Goal: Task Accomplishment & Management: Complete application form

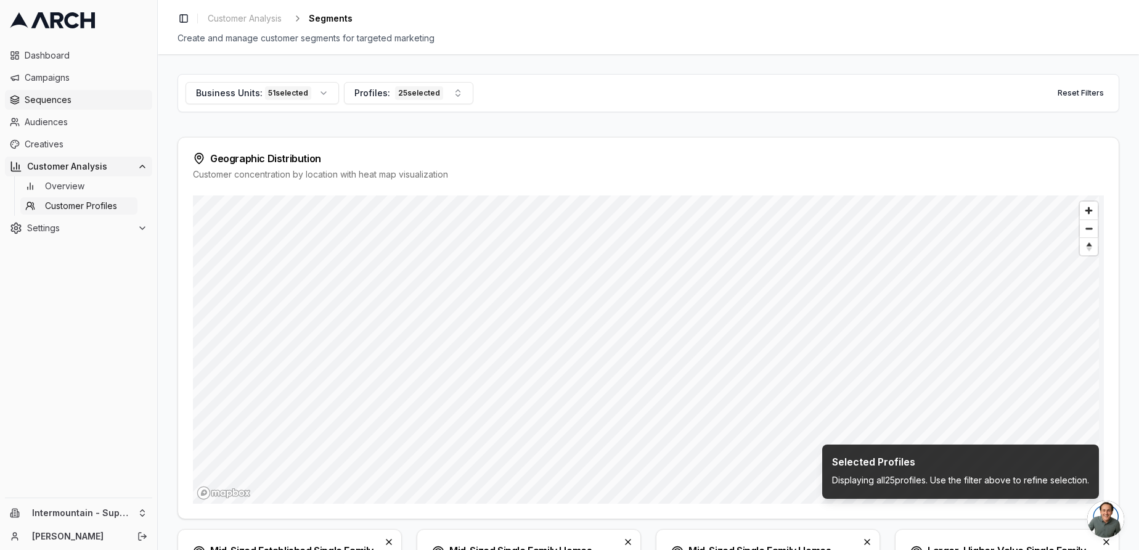
click at [59, 102] on span "Sequences" at bounding box center [86, 100] width 123 height 12
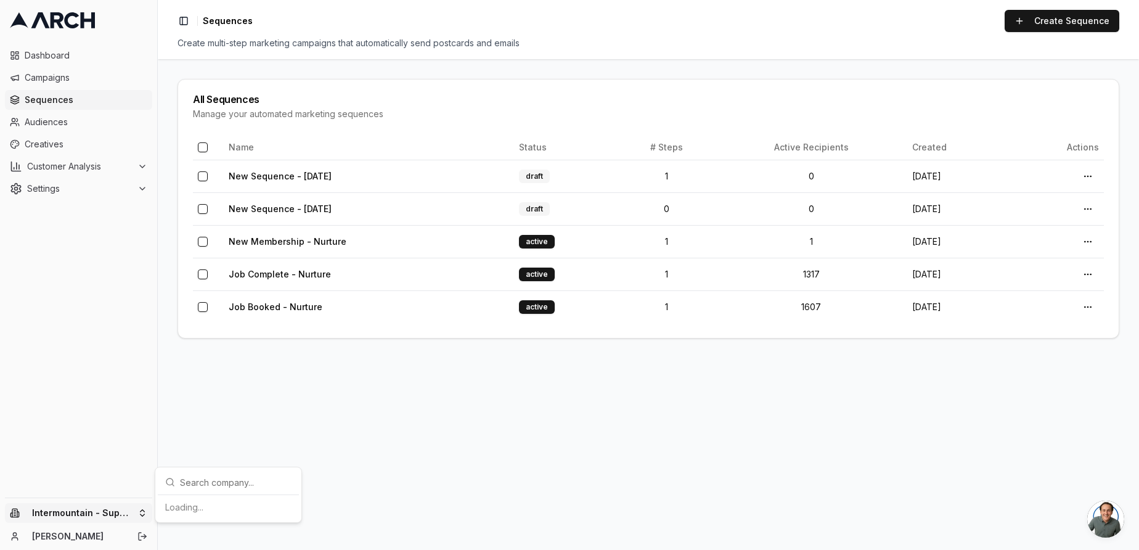
click at [130, 512] on html "Dashboard Campaigns Sequences Audiences Creatives Customer Analysis Settings In…" at bounding box center [569, 275] width 1139 height 550
click at [218, 474] on div "Intermountain - Same Day" at bounding box center [228, 475] width 136 height 20
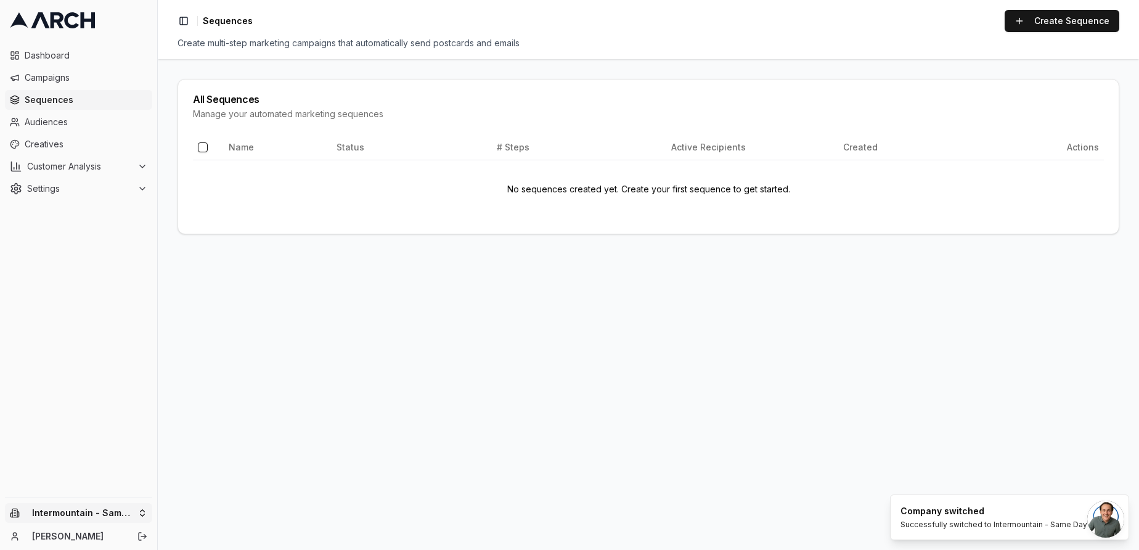
click at [138, 515] on html "Dashboard Campaigns Sequences Audiences Creatives Customer Analysis Settings In…" at bounding box center [569, 275] width 1139 height 550
click at [240, 512] on div "Intermountain - Superior Water & Air" at bounding box center [228, 501] width 136 height 32
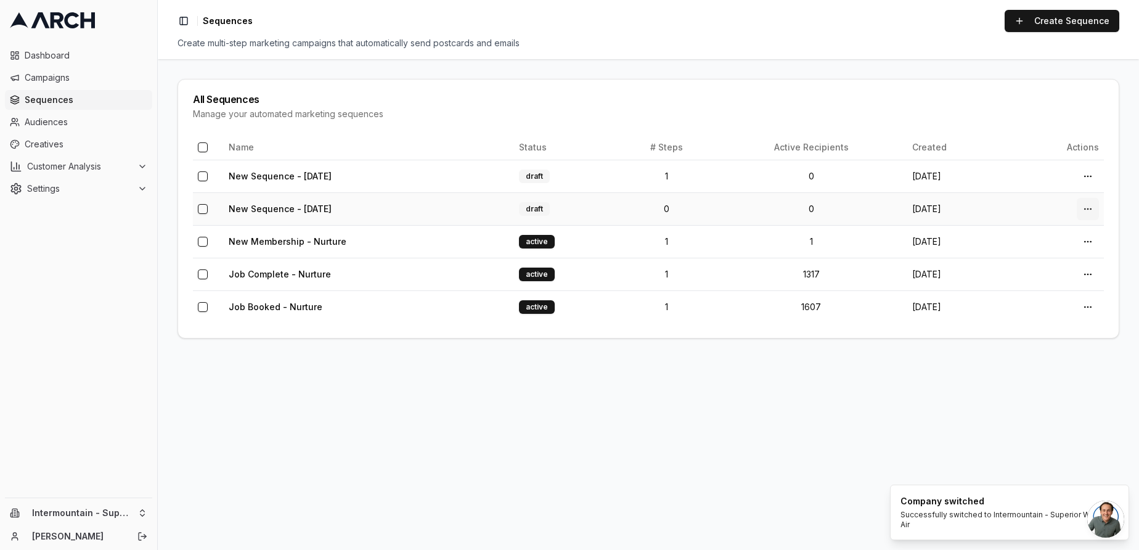
click at [1095, 207] on html "Dashboard Campaigns Sequences Audiences Creatives Customer Analysis Settings In…" at bounding box center [569, 275] width 1139 height 550
click at [1061, 297] on div "Delete" at bounding box center [1059, 300] width 73 height 20
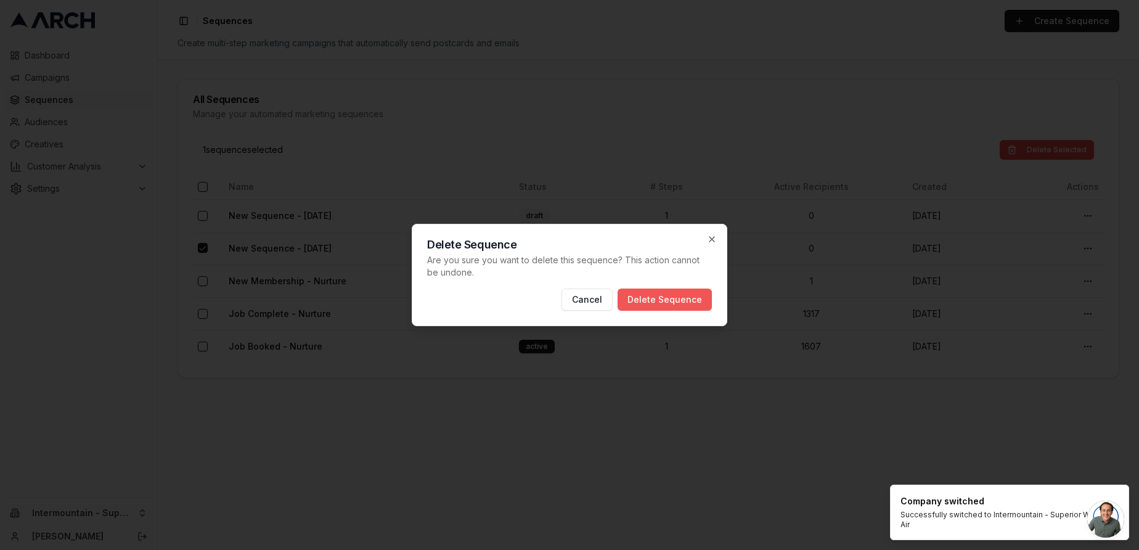
click at [690, 301] on button "Delete Sequence" at bounding box center [665, 300] width 94 height 22
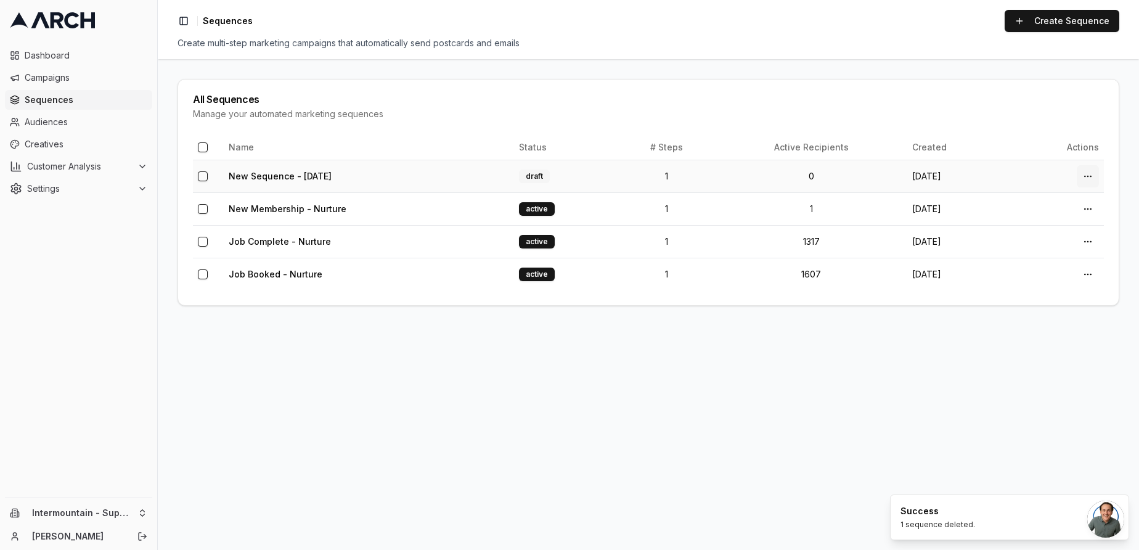
click at [1094, 174] on html "Dashboard Campaigns Sequences Audiences Creatives Customer Analysis Settings In…" at bounding box center [569, 275] width 1139 height 550
click at [1029, 268] on div "Delete" at bounding box center [1059, 268] width 73 height 20
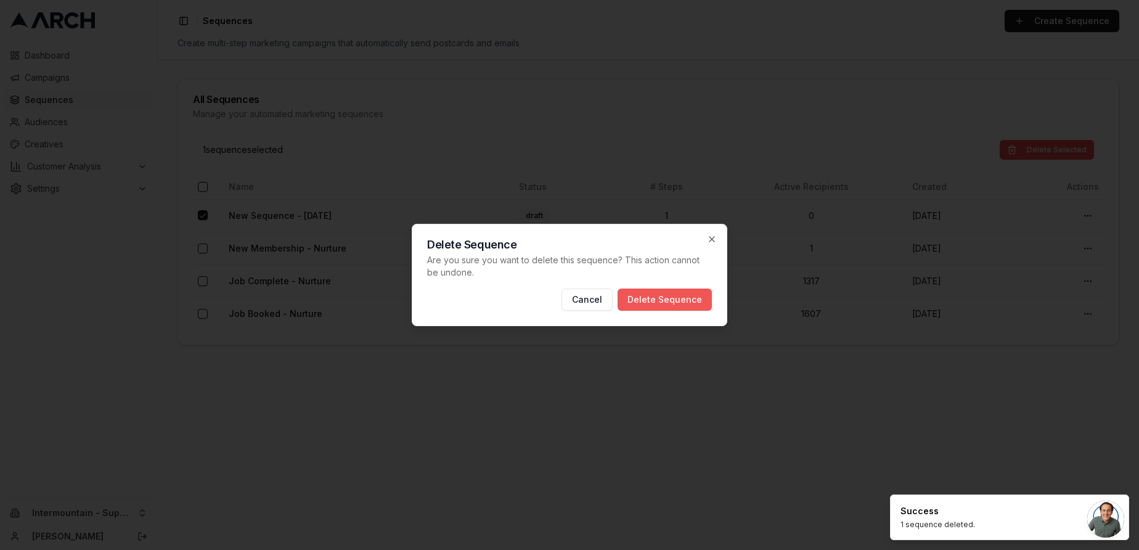
click at [651, 310] on button "Delete Sequence" at bounding box center [665, 300] width 94 height 22
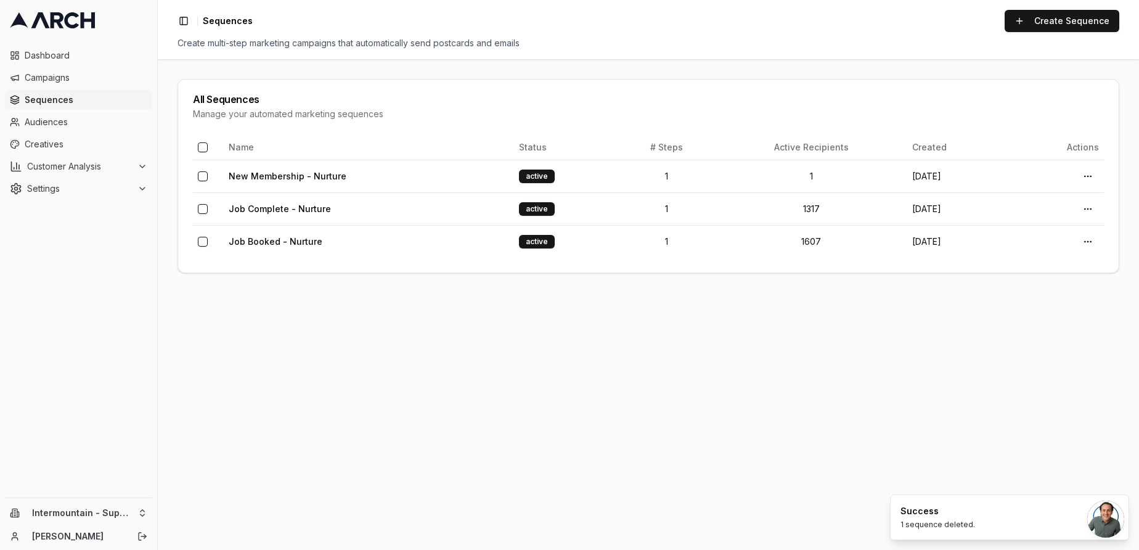
click at [131, 525] on div "Intermountain - Superior Water & Air Nick Gedda" at bounding box center [78, 524] width 157 height 52
click at [125, 511] on html "Dashboard Campaigns Sequences Audiences Creatives Customer Analysis Settings In…" at bounding box center [569, 275] width 1139 height 550
click at [241, 480] on div "Intermountain - Same Day" at bounding box center [228, 475] width 136 height 20
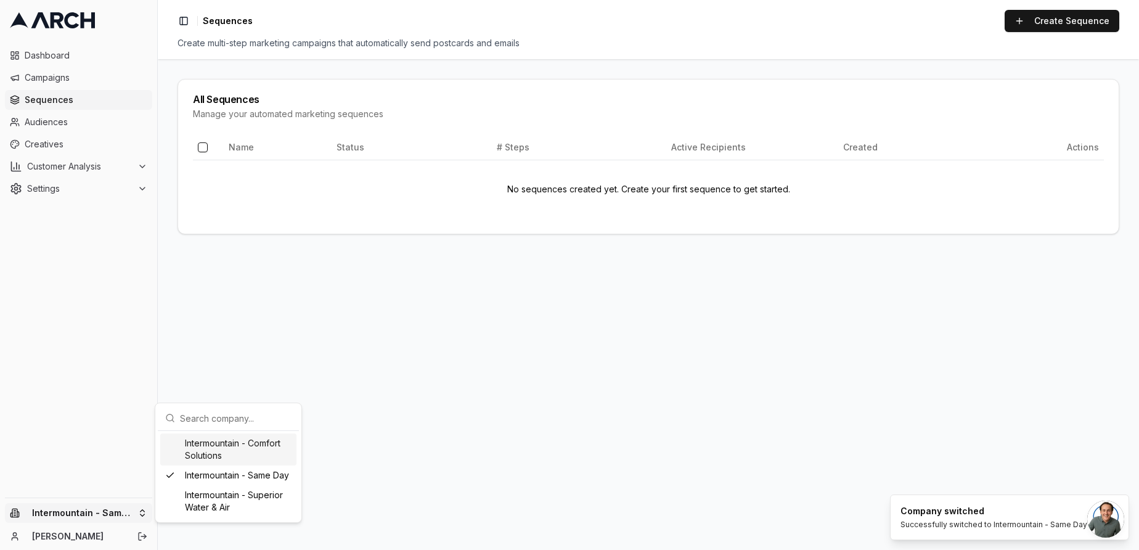
click at [130, 509] on html "Dashboard Campaigns Sequences Audiences Creatives Customer Analysis Settings In…" at bounding box center [569, 275] width 1139 height 550
click at [262, 458] on div "Intermountain - Comfort Solutions" at bounding box center [228, 449] width 136 height 32
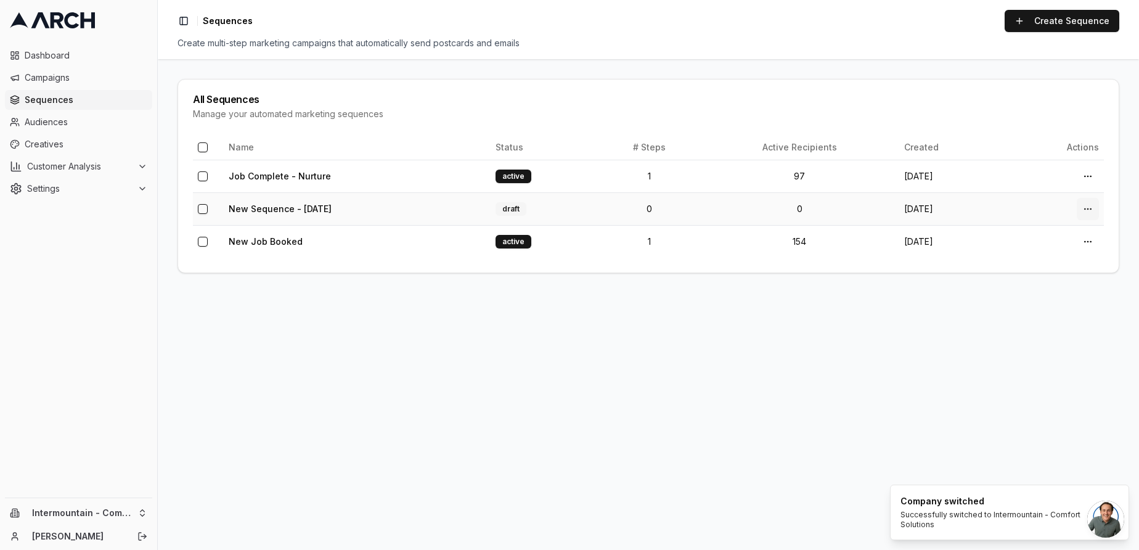
click at [1092, 212] on html "Dashboard Campaigns Sequences Audiences Creatives Customer Analysis Settings In…" at bounding box center [569, 275] width 1139 height 550
click at [1062, 301] on div "Delete" at bounding box center [1059, 300] width 73 height 20
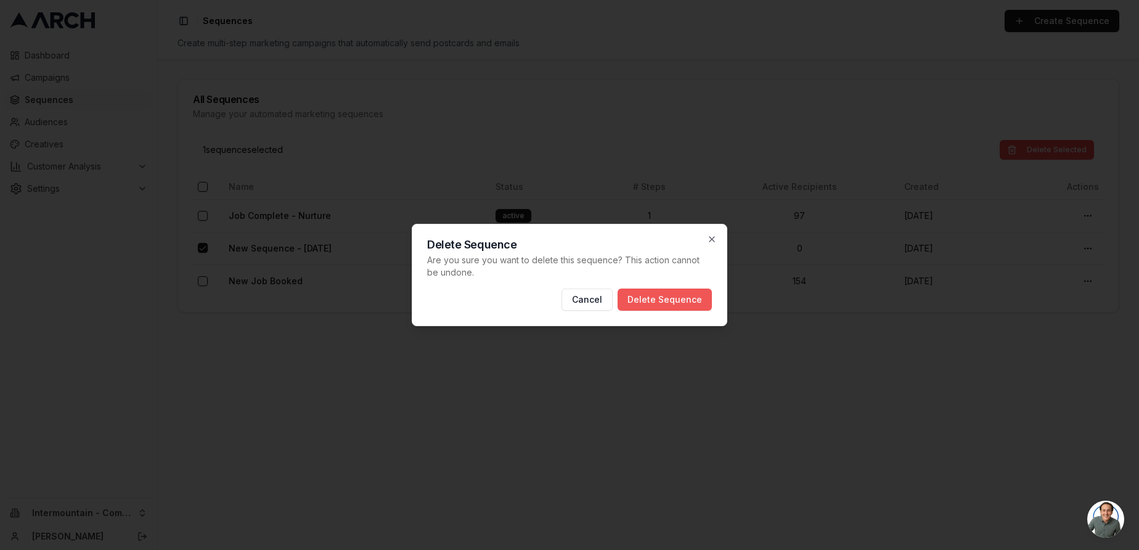
click at [693, 297] on button "Delete Sequence" at bounding box center [665, 300] width 94 height 22
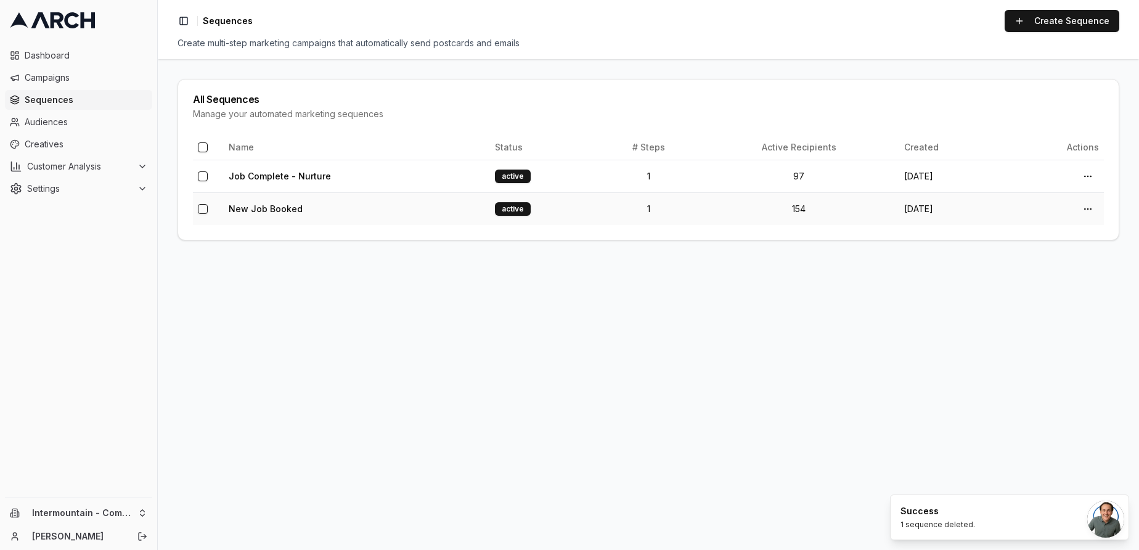
click at [367, 211] on td "New Job Booked" at bounding box center [357, 208] width 266 height 33
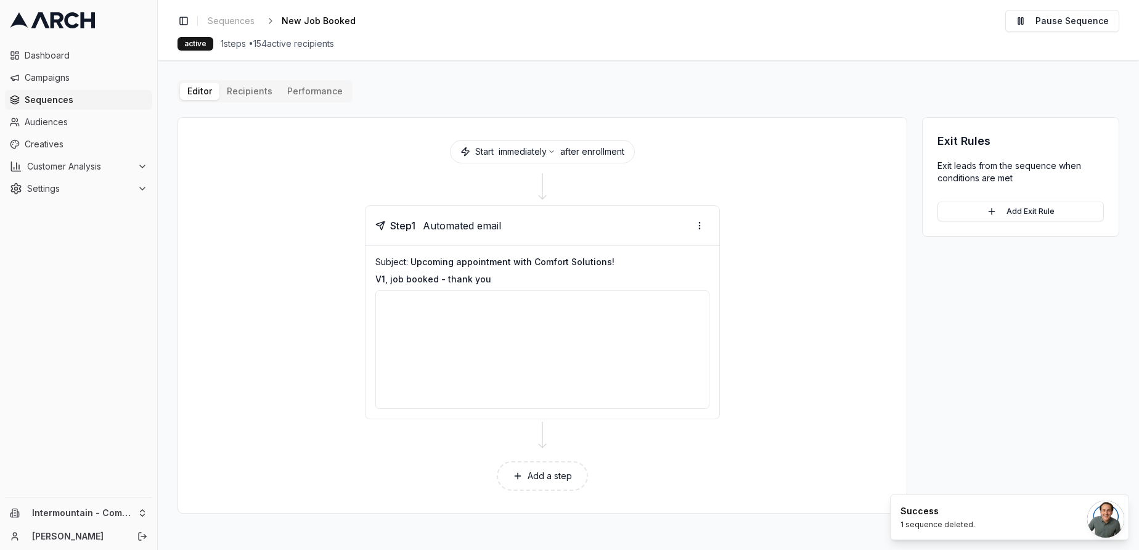
click at [309, 86] on button "Performance" at bounding box center [315, 91] width 70 height 17
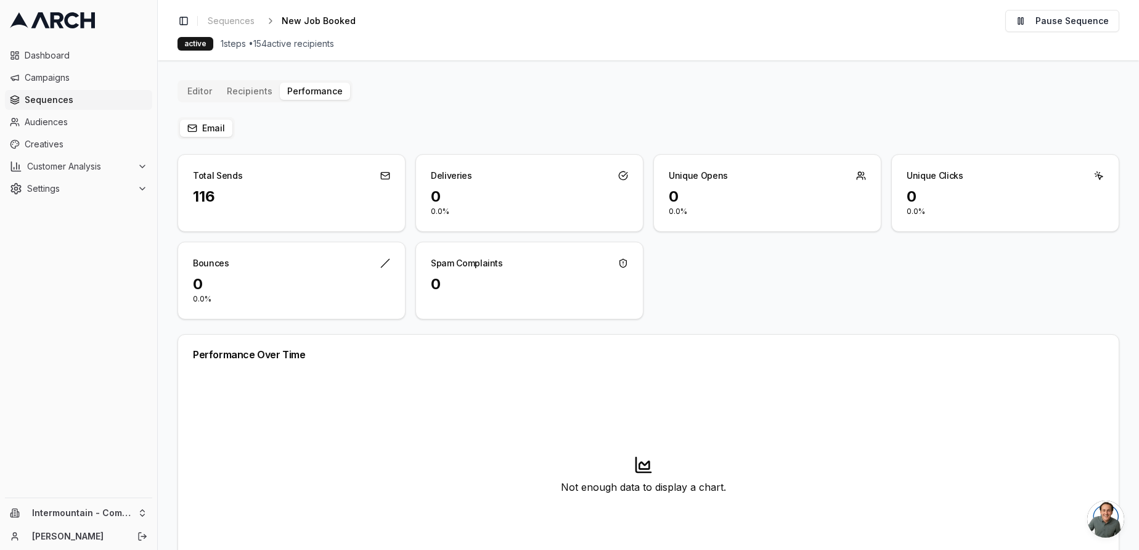
click at [257, 95] on div "Editor Recipients Performance Email Total Sends 116 Deliveries 0 0.0% Unique Op…" at bounding box center [649, 401] width 942 height 642
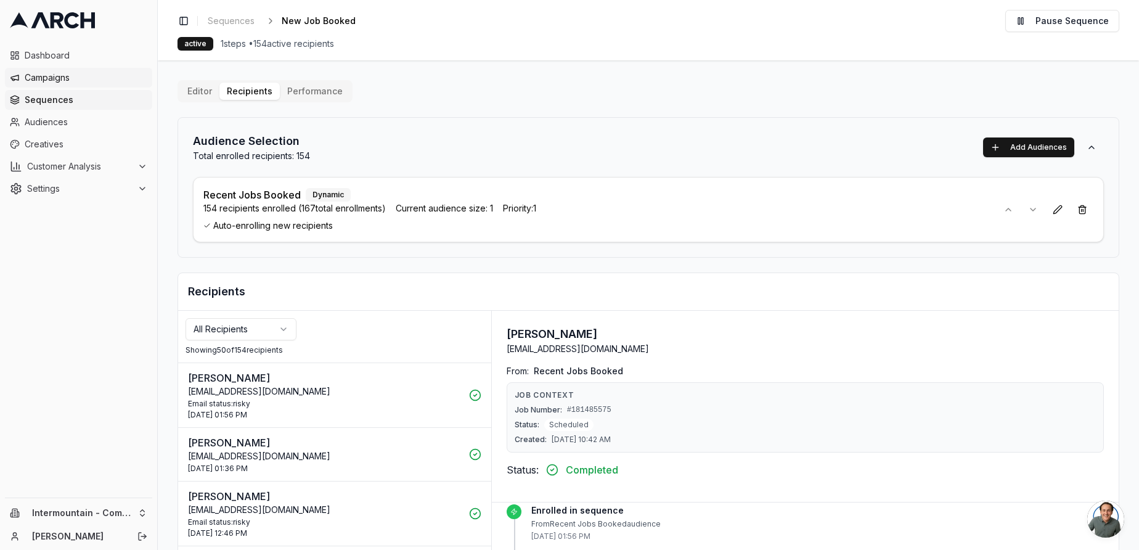
click at [46, 84] on link "Campaigns" at bounding box center [78, 78] width 147 height 20
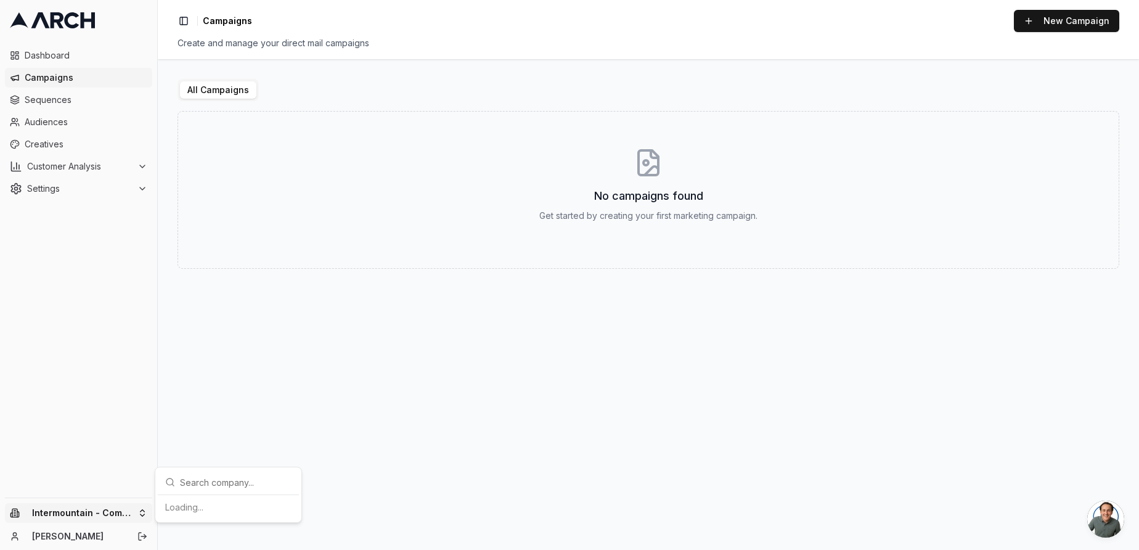
click at [134, 510] on html "Dashboard Campaigns Sequences Audiences Creatives Customer Analysis Settings In…" at bounding box center [569, 275] width 1139 height 550
click at [226, 472] on div "Intermountain - Same Day" at bounding box center [228, 475] width 136 height 20
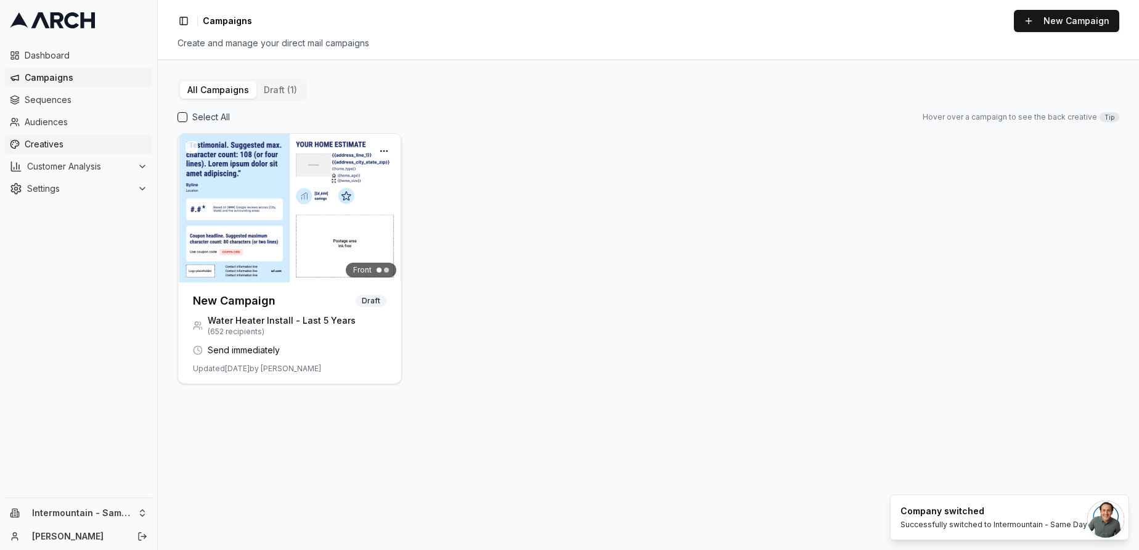
click at [72, 147] on span "Creatives" at bounding box center [86, 144] width 123 height 12
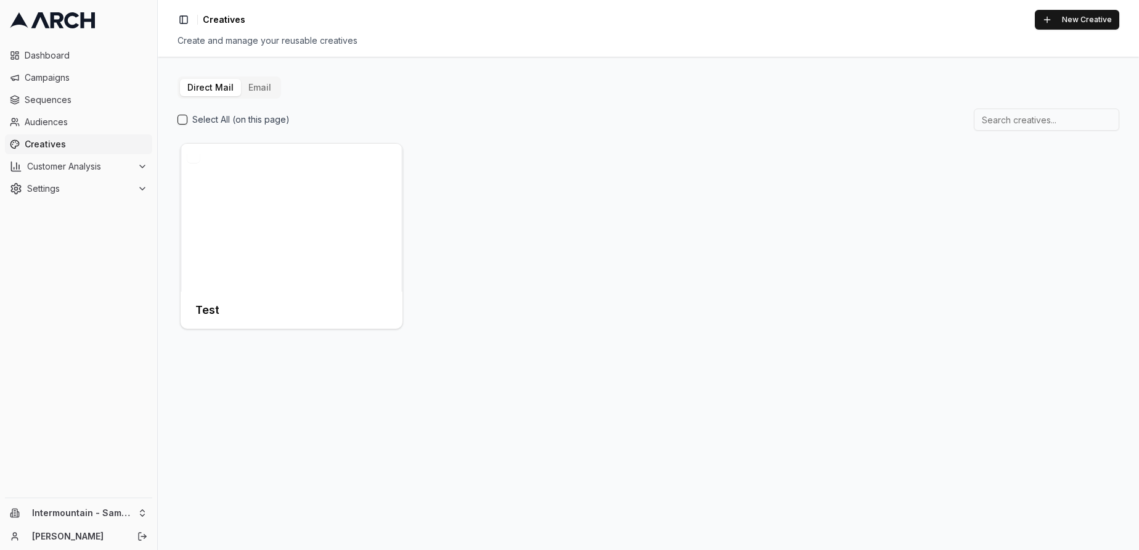
click at [258, 90] on button "Email" at bounding box center [260, 87] width 38 height 17
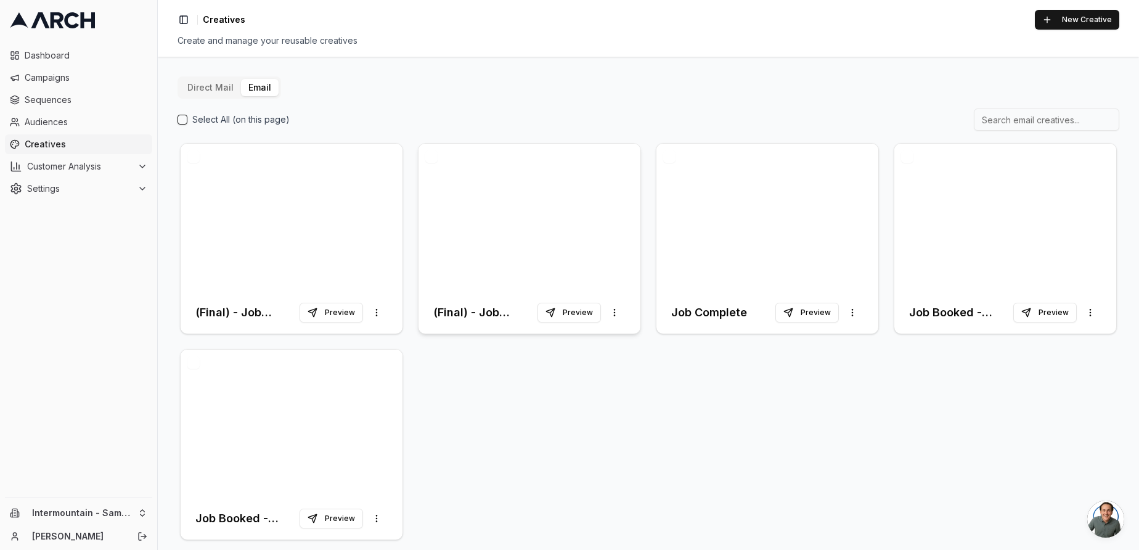
click at [571, 211] on div at bounding box center [530, 218] width 222 height 148
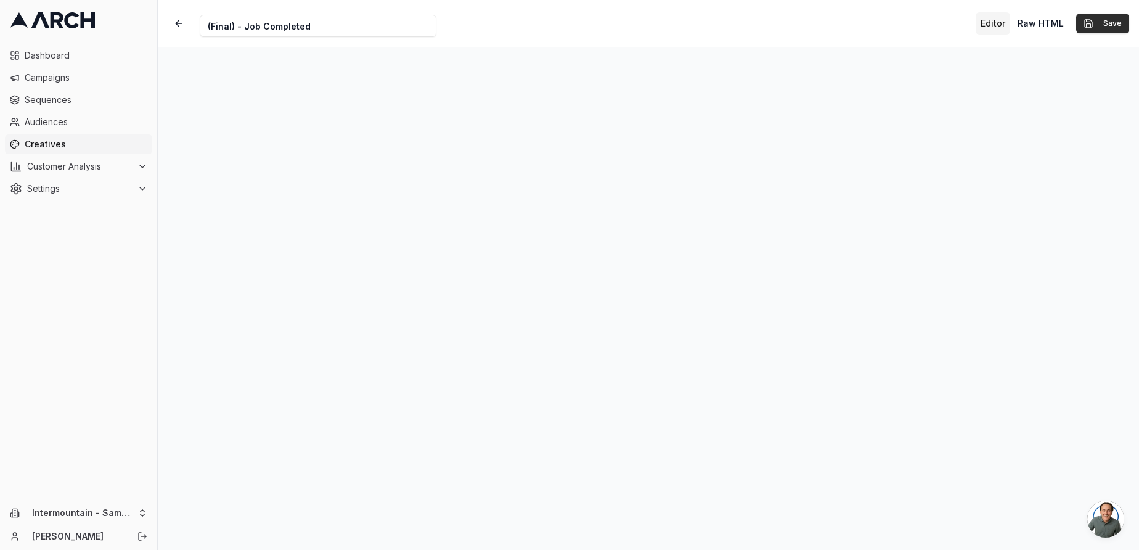
click at [1096, 27] on button "Save" at bounding box center [1102, 24] width 53 height 20
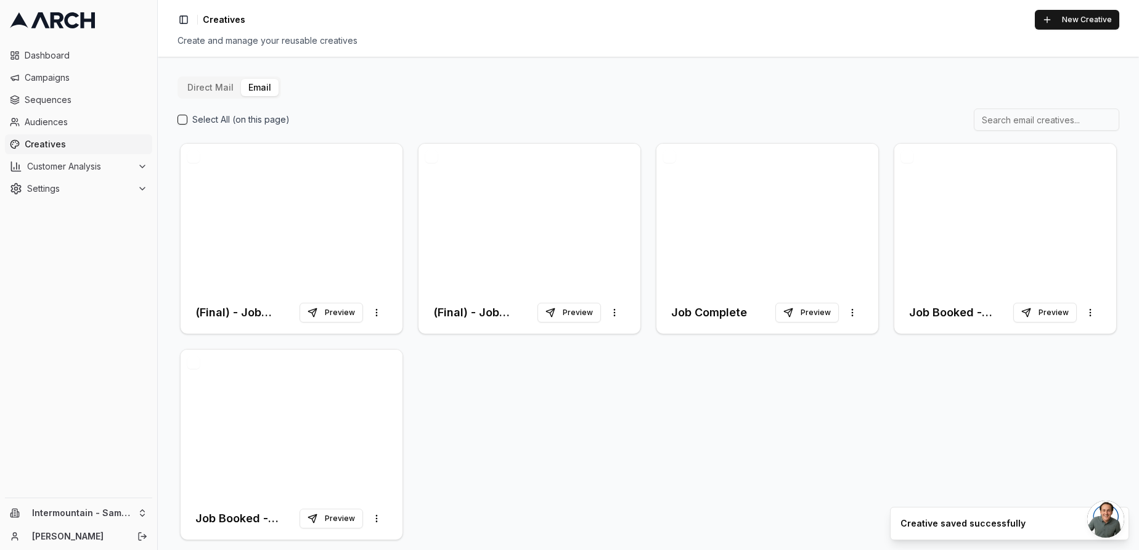
click at [177, 25] on button "Toggle Sidebar" at bounding box center [183, 19] width 17 height 17
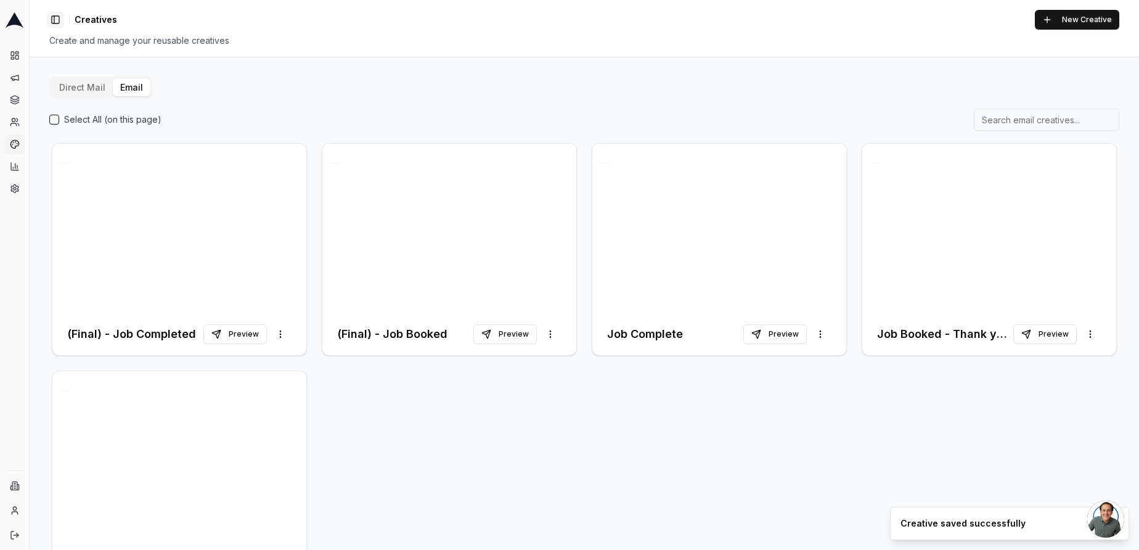
click at [51, 21] on button "Toggle Sidebar" at bounding box center [55, 19] width 17 height 17
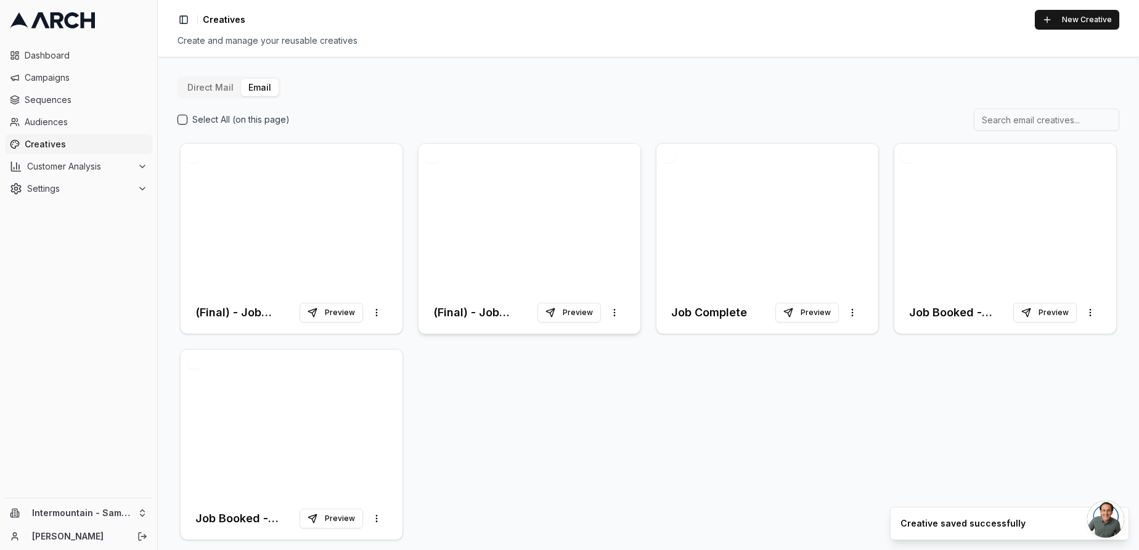
click at [495, 219] on div at bounding box center [530, 218] width 222 height 148
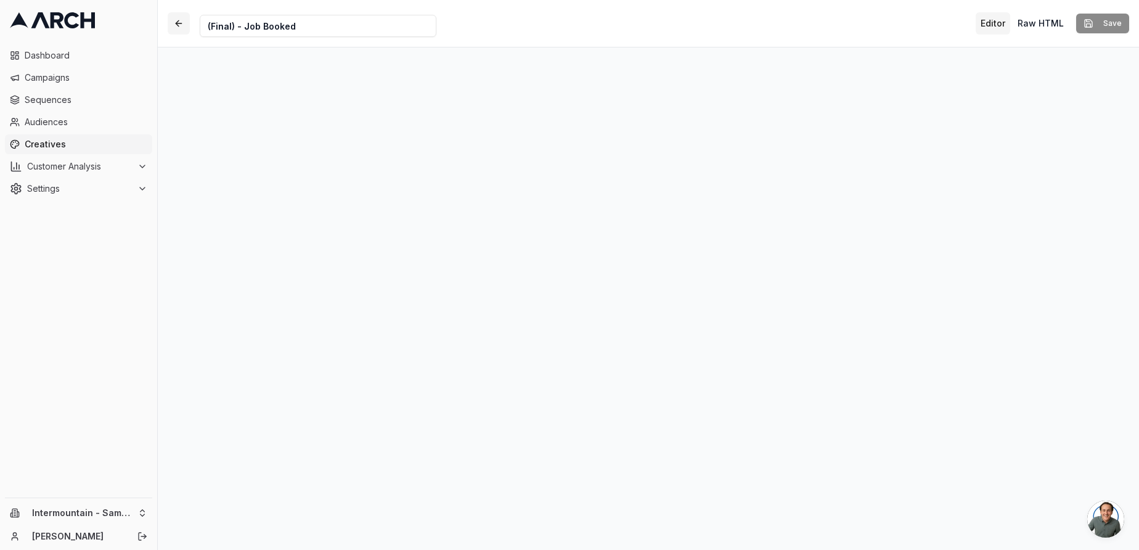
click at [181, 28] on button "button" at bounding box center [179, 23] width 22 height 22
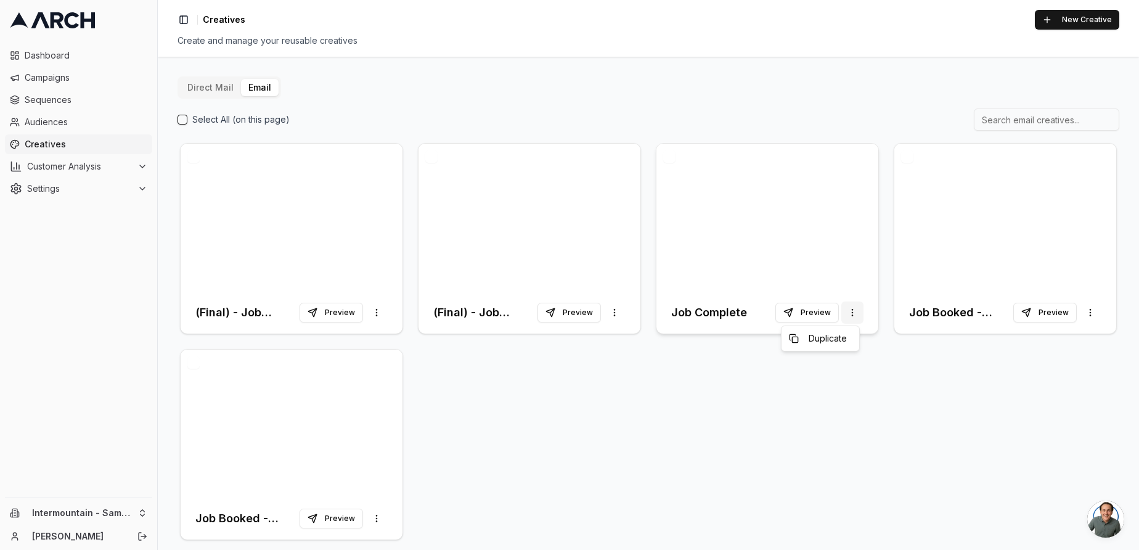
click at [848, 317] on html "Dashboard Campaigns Sequences Audiences Creatives Customer Analysis Settings In…" at bounding box center [569, 275] width 1139 height 550
click at [851, 313] on html "Dashboard Campaigns Sequences Audiences Creatives Customer Analysis Settings In…" at bounding box center [569, 275] width 1139 height 550
click at [663, 152] on button "button" at bounding box center [669, 156] width 12 height 12
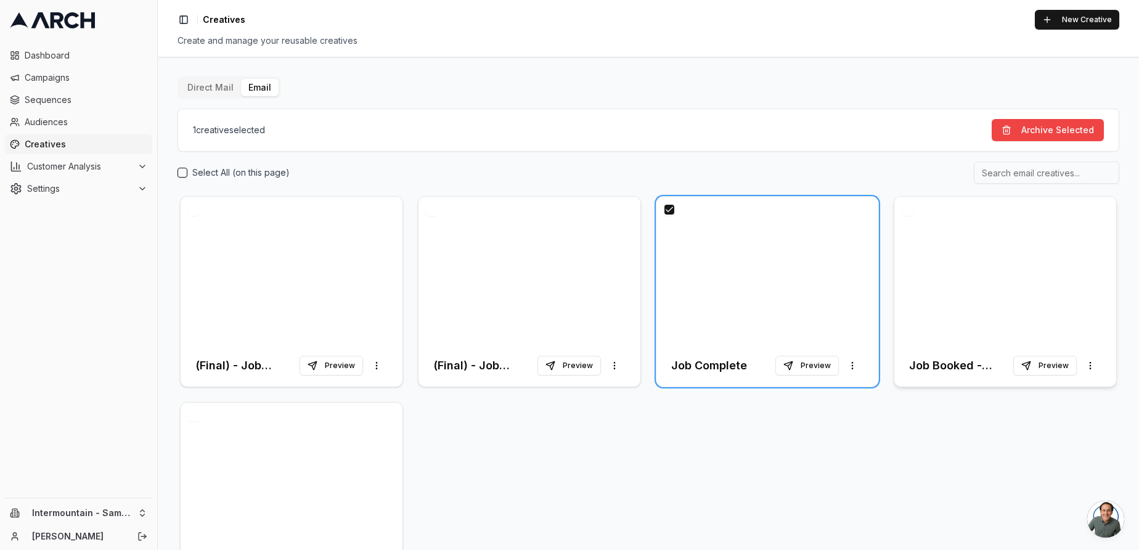
click at [911, 214] on div at bounding box center [1006, 271] width 222 height 148
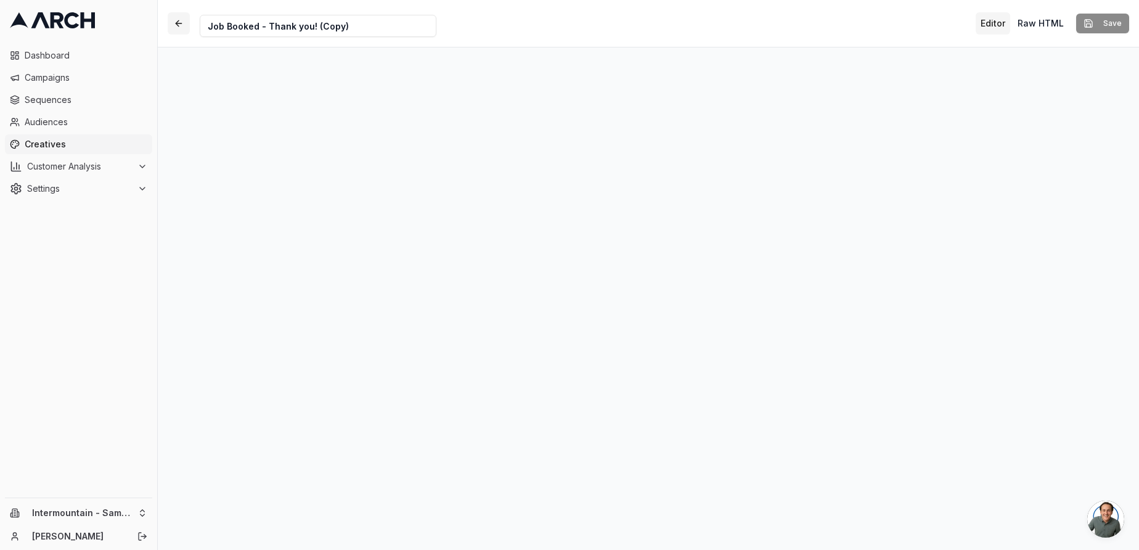
click at [180, 19] on button "button" at bounding box center [179, 23] width 22 height 22
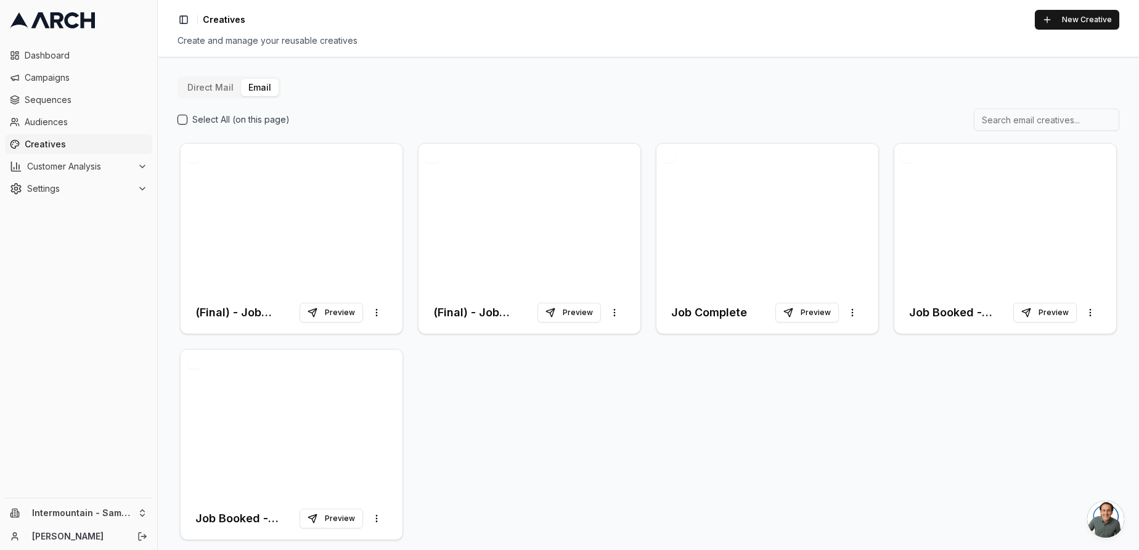
click at [666, 157] on button "button" at bounding box center [669, 156] width 12 height 12
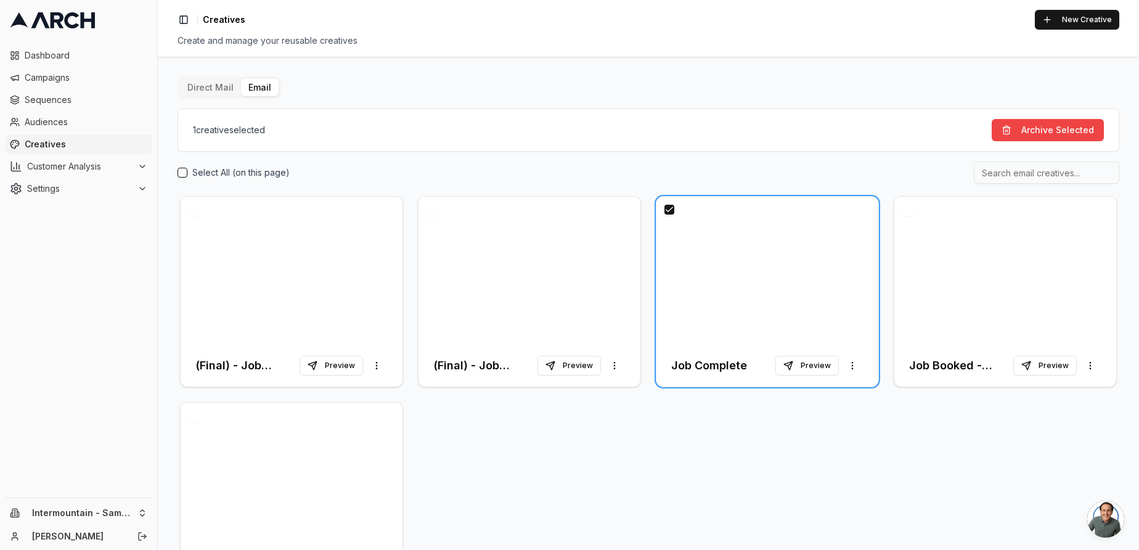
click at [901, 205] on button "button" at bounding box center [907, 209] width 12 height 12
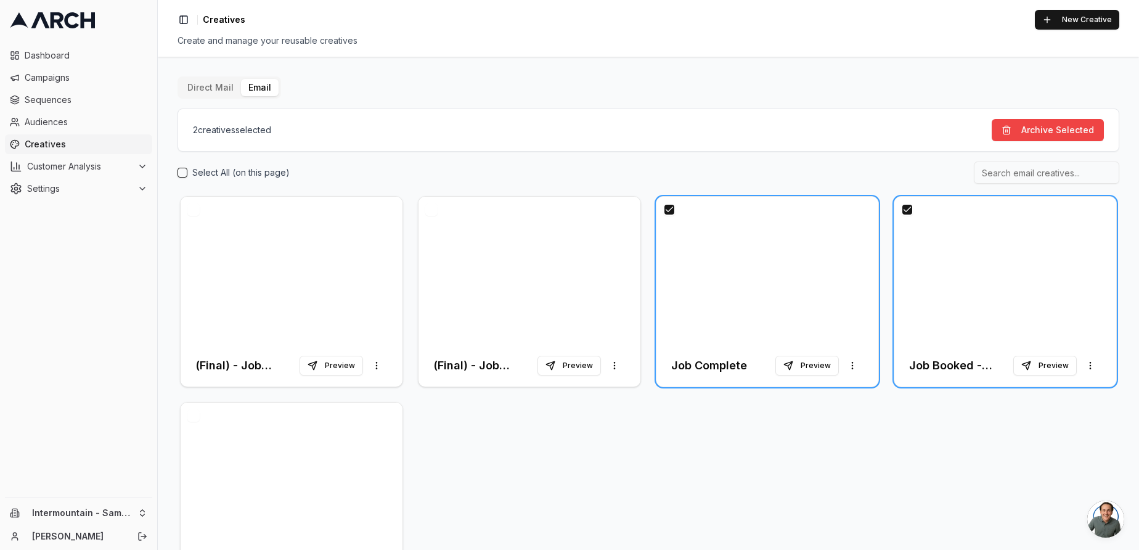
click at [195, 418] on button "button" at bounding box center [193, 415] width 12 height 12
click at [1023, 133] on button "Archive Selected" at bounding box center [1048, 130] width 112 height 22
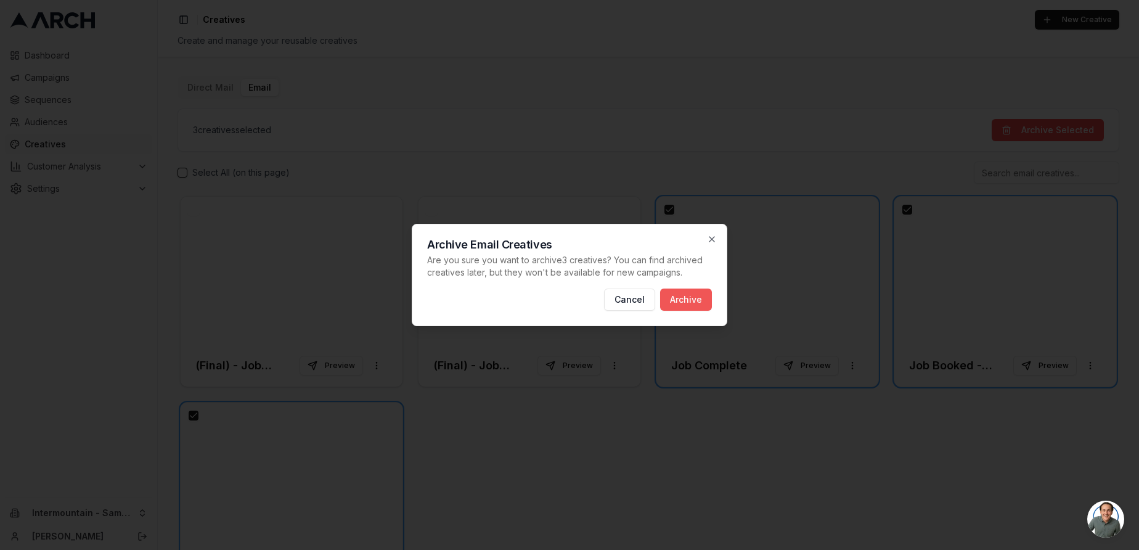
click at [674, 296] on button "Archive" at bounding box center [686, 300] width 52 height 22
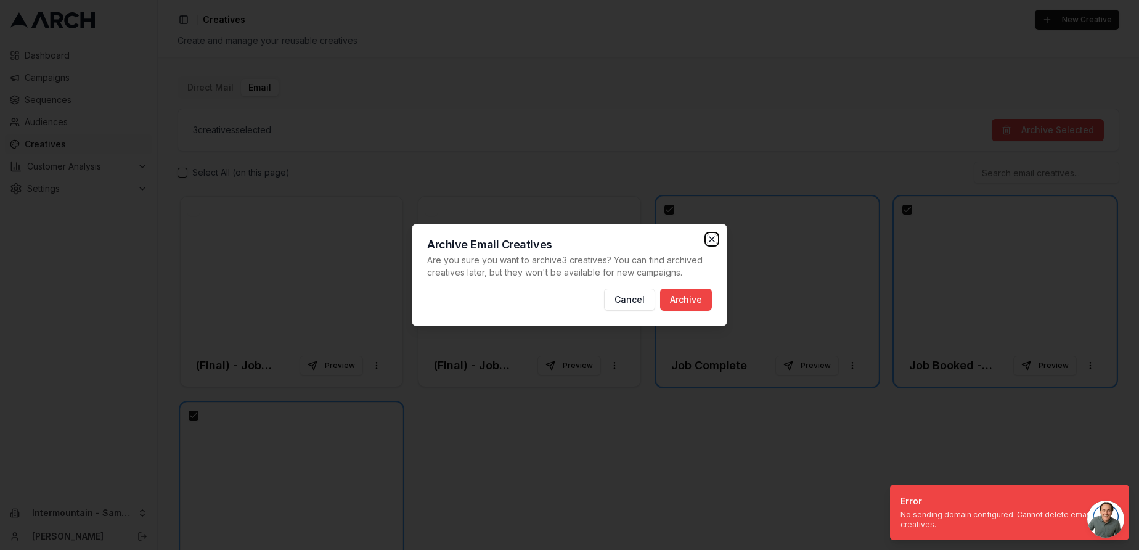
click at [714, 242] on icon "button" at bounding box center [712, 239] width 10 height 10
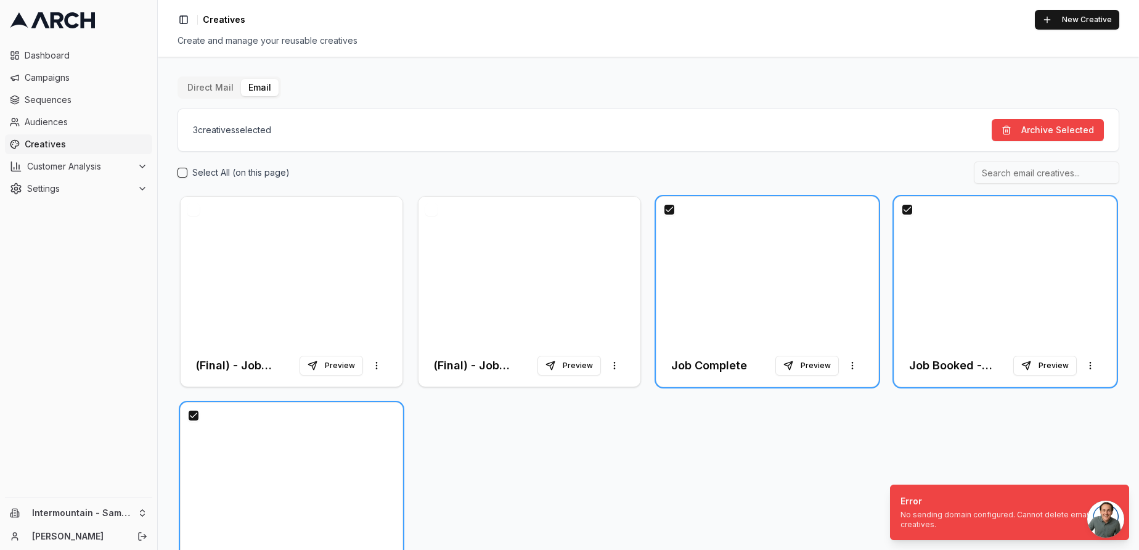
click at [368, 99] on div "Direct Mail Email 3 creative s selected Archive Selected Select All (on this pa…" at bounding box center [649, 335] width 942 height 519
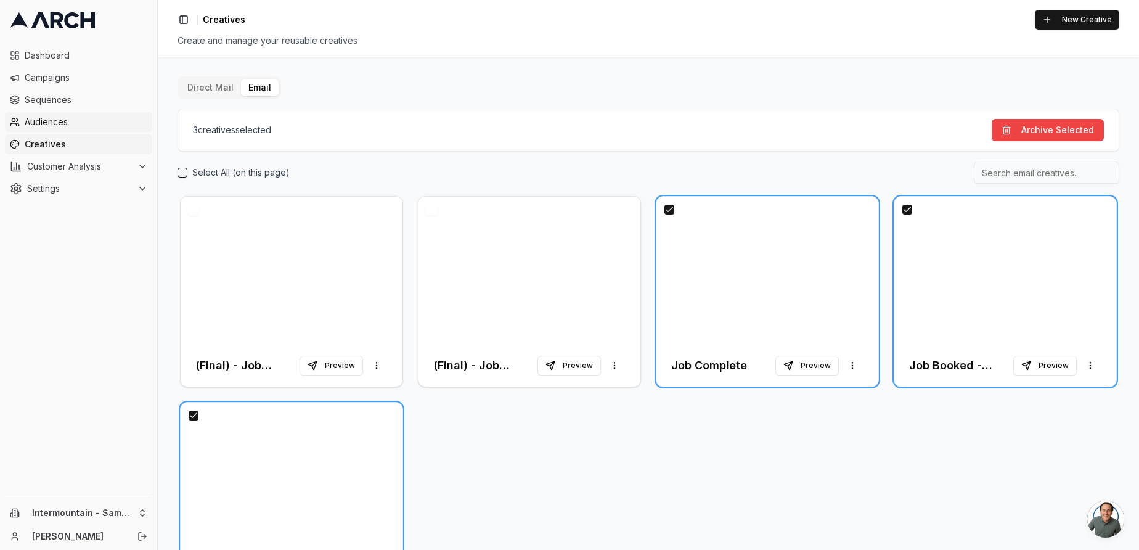
click at [38, 116] on span "Audiences" at bounding box center [86, 122] width 123 height 12
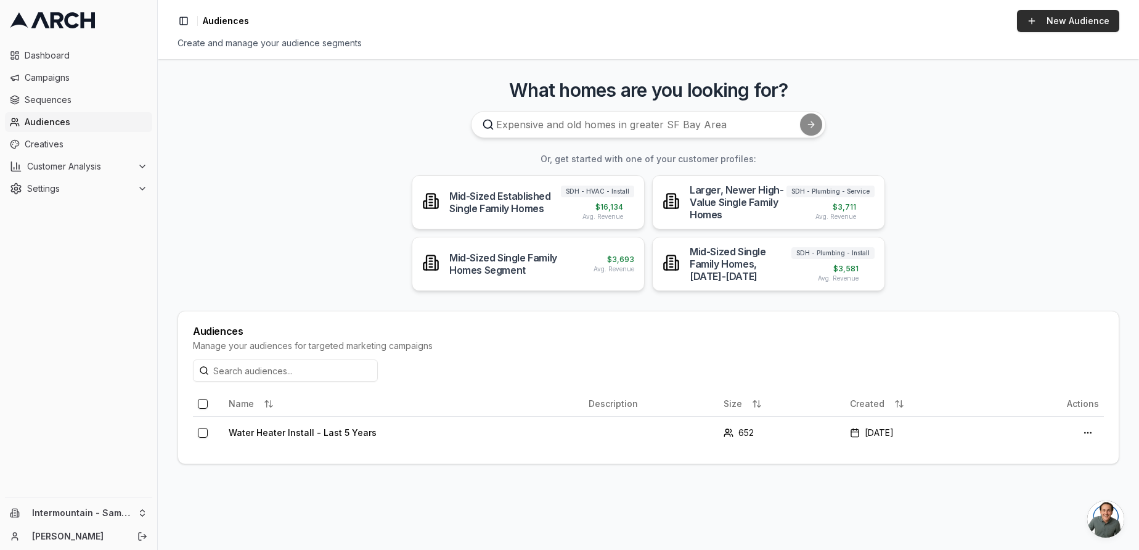
click at [1077, 25] on link "New Audience" at bounding box center [1068, 21] width 102 height 22
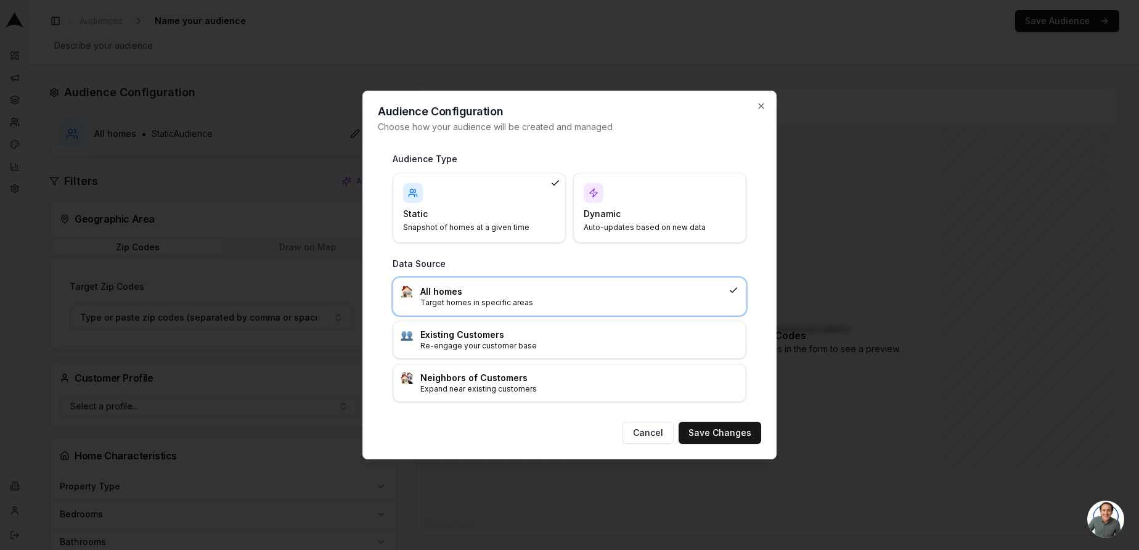
click at [642, 216] on h4 "Dynamic" at bounding box center [652, 214] width 137 height 12
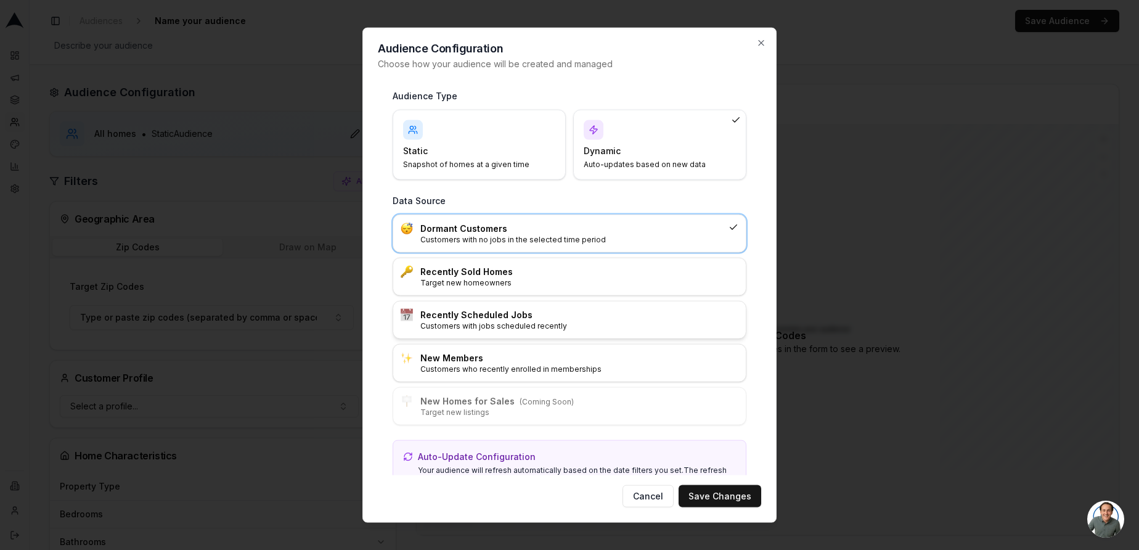
click at [475, 319] on h3 "Recently Scheduled Jobs" at bounding box center [579, 315] width 318 height 12
click at [712, 494] on button "Save Changes" at bounding box center [720, 496] width 83 height 22
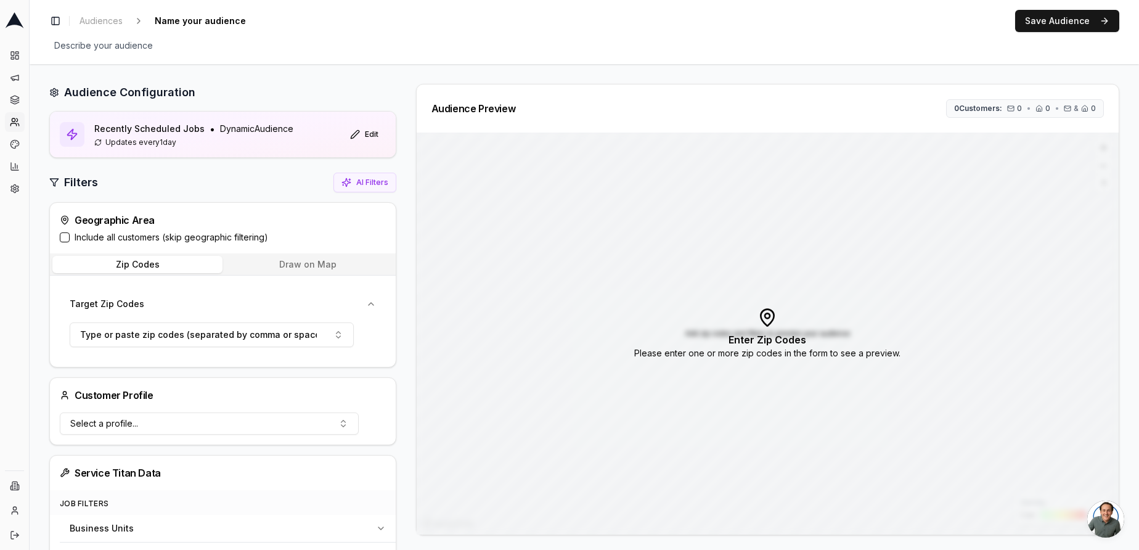
click at [65, 240] on button "Include all customers (skip geographic filtering)" at bounding box center [65, 237] width 10 height 10
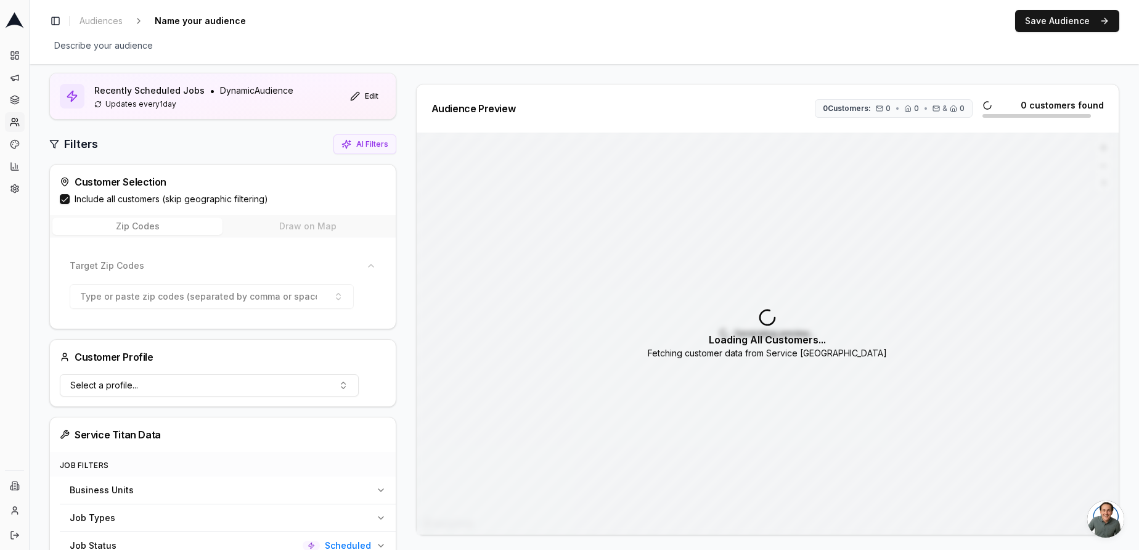
scroll to position [43, 0]
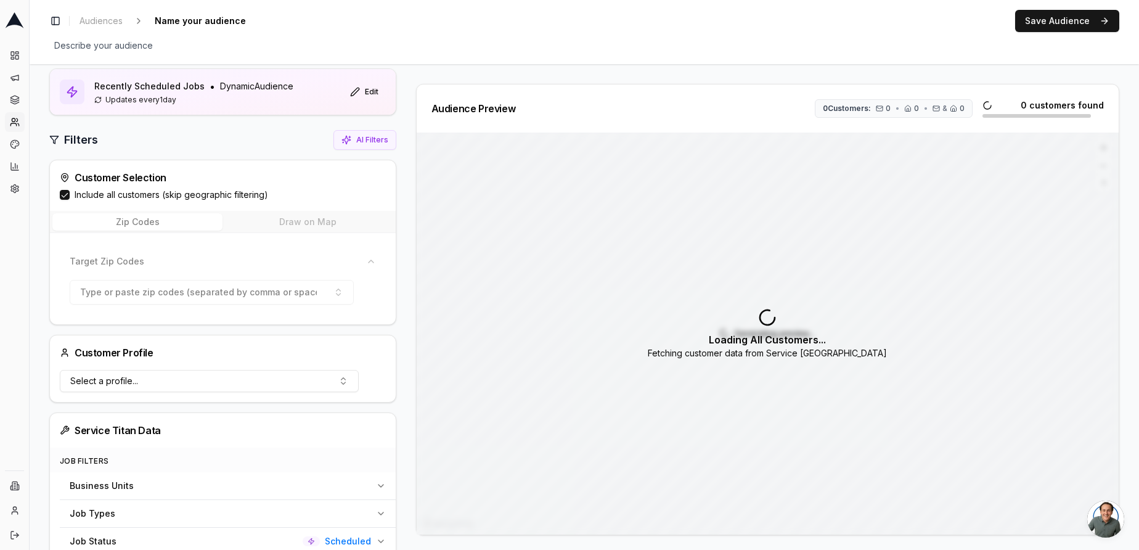
click at [67, 195] on button "Include all customers (skip geographic filtering)" at bounding box center [65, 195] width 10 height 10
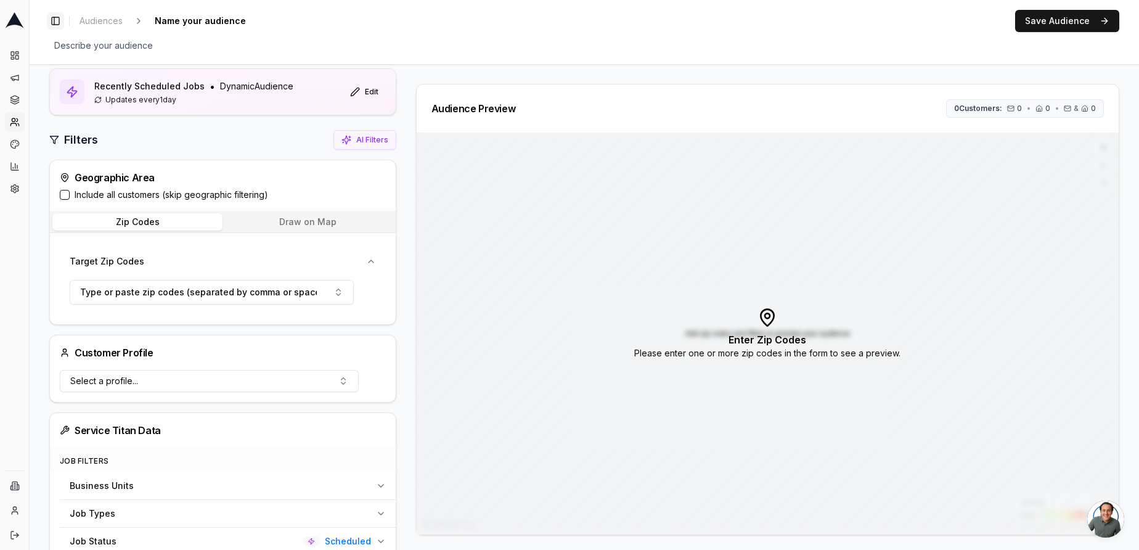
click at [52, 19] on button "Toggle Sidebar" at bounding box center [55, 20] width 17 height 17
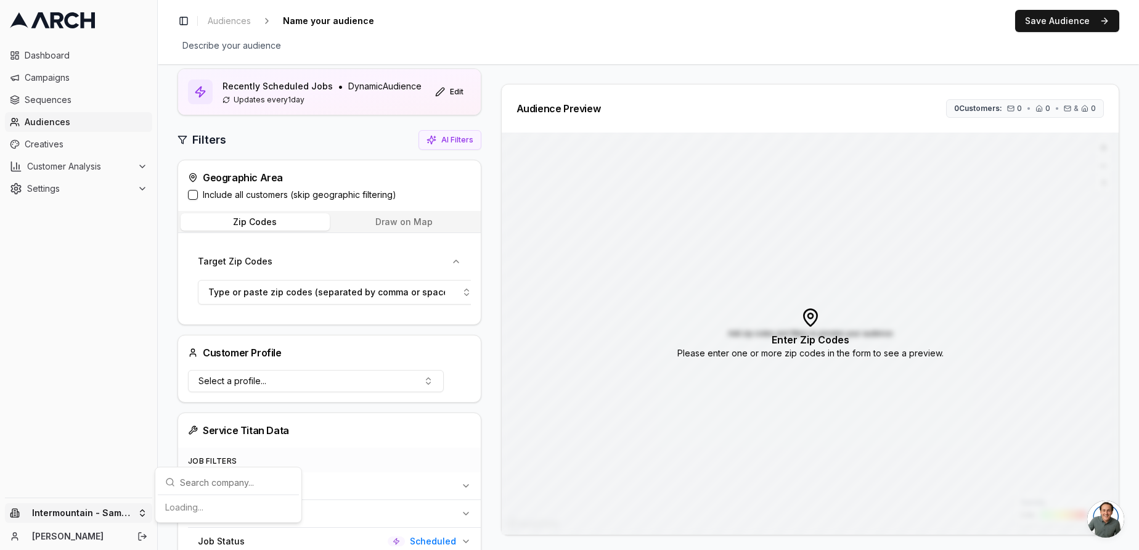
click at [136, 506] on html "Dashboard Campaigns Sequences Audiences Creatives Customer Analysis Settings In…" at bounding box center [569, 275] width 1139 height 550
click at [207, 499] on div "Intermountain - Superior Water & Air" at bounding box center [228, 501] width 136 height 32
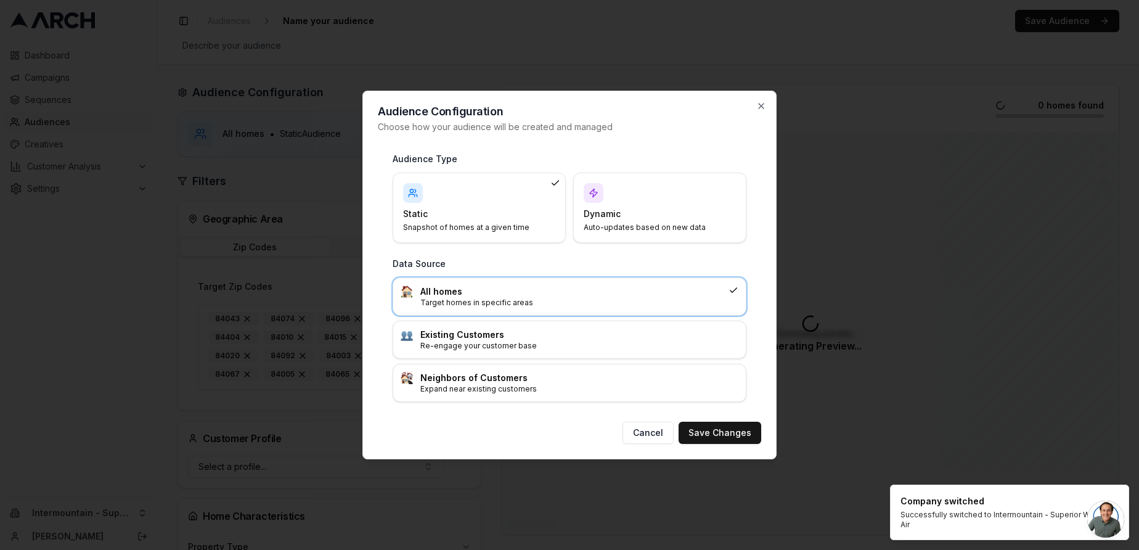
click at [766, 111] on div "Audience Configuration Choose how your audience will be created and managed Aud…" at bounding box center [569, 275] width 414 height 369
click at [762, 109] on icon "button" at bounding box center [761, 106] width 10 height 10
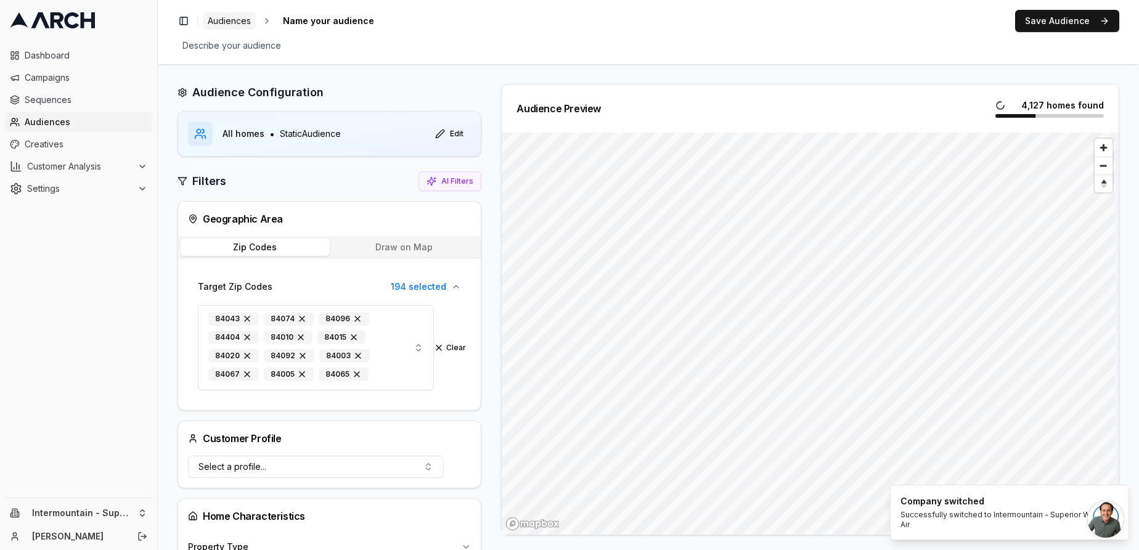
click at [236, 25] on span "Audiences" at bounding box center [229, 21] width 43 height 12
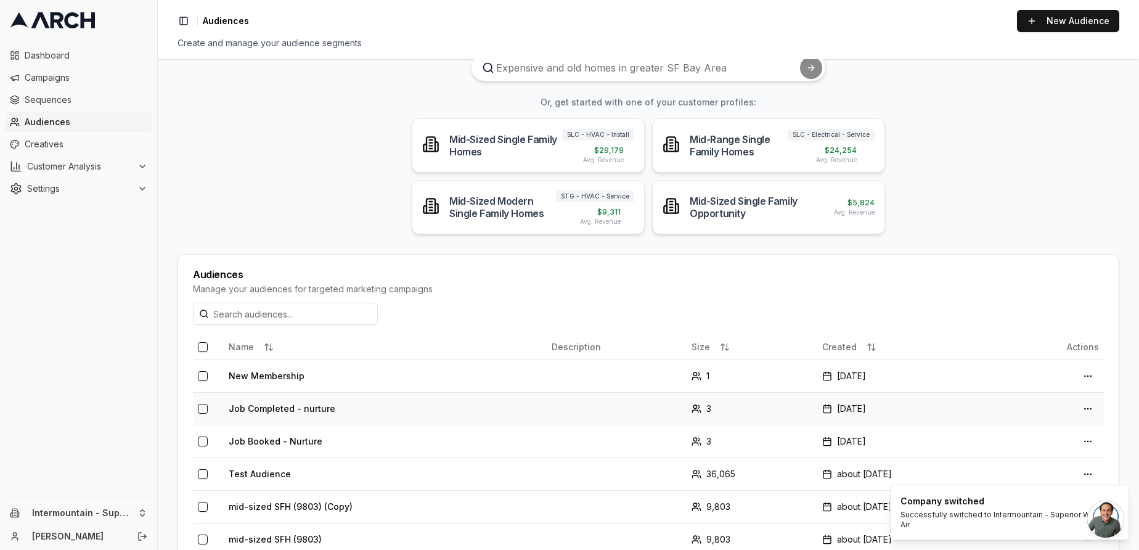
scroll to position [58, 0]
click at [369, 454] on td "Job Booked - Nurture" at bounding box center [385, 440] width 323 height 33
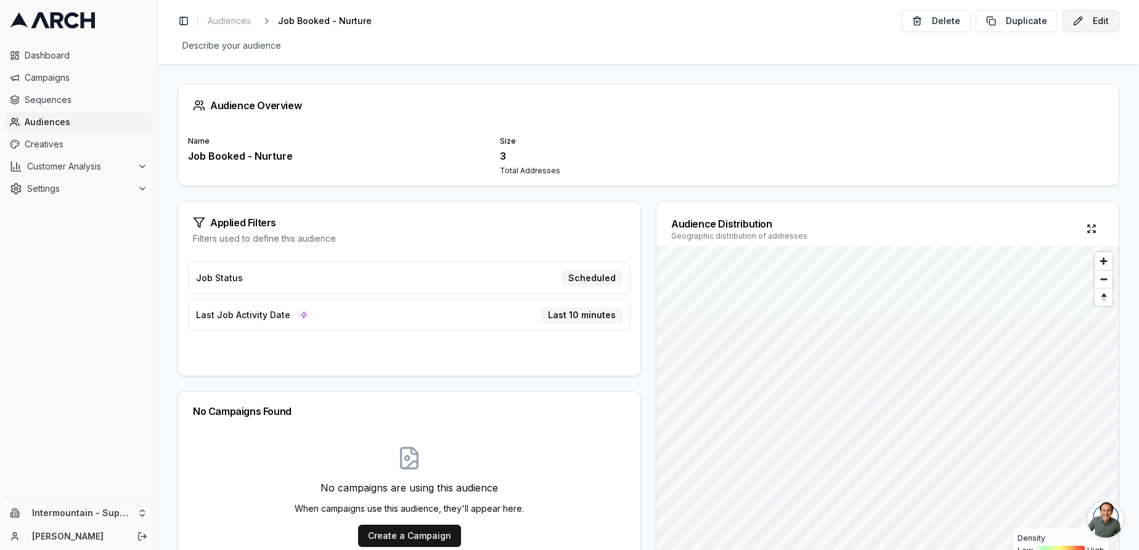
click at [1095, 22] on button "Edit" at bounding box center [1091, 21] width 57 height 22
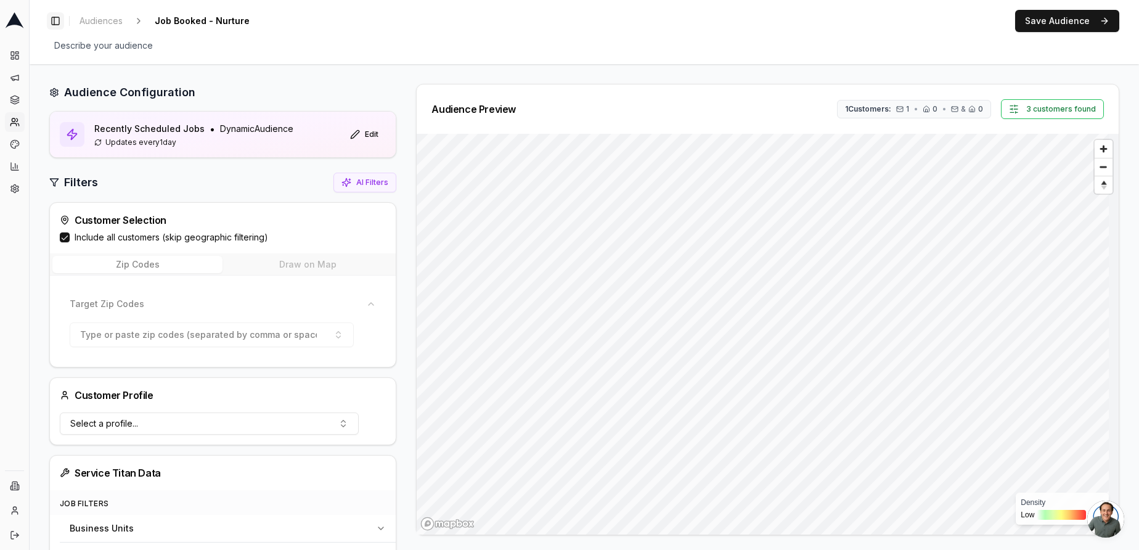
click at [55, 22] on button "Toggle Sidebar" at bounding box center [55, 20] width 17 height 17
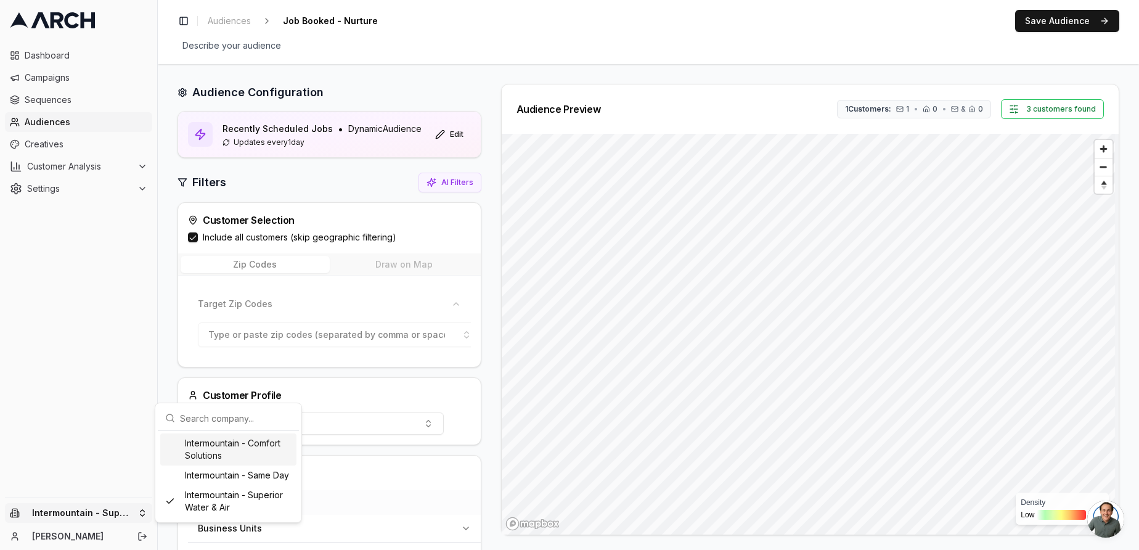
click at [75, 513] on html "Dashboard Campaigns Sequences Audiences Creatives Customer Analysis Settings In…" at bounding box center [569, 275] width 1139 height 550
click at [235, 22] on html "Dashboard Campaigns Sequences Audiences Creatives Customer Analysis Settings In…" at bounding box center [569, 275] width 1139 height 550
click at [235, 22] on span "Audiences" at bounding box center [229, 21] width 43 height 12
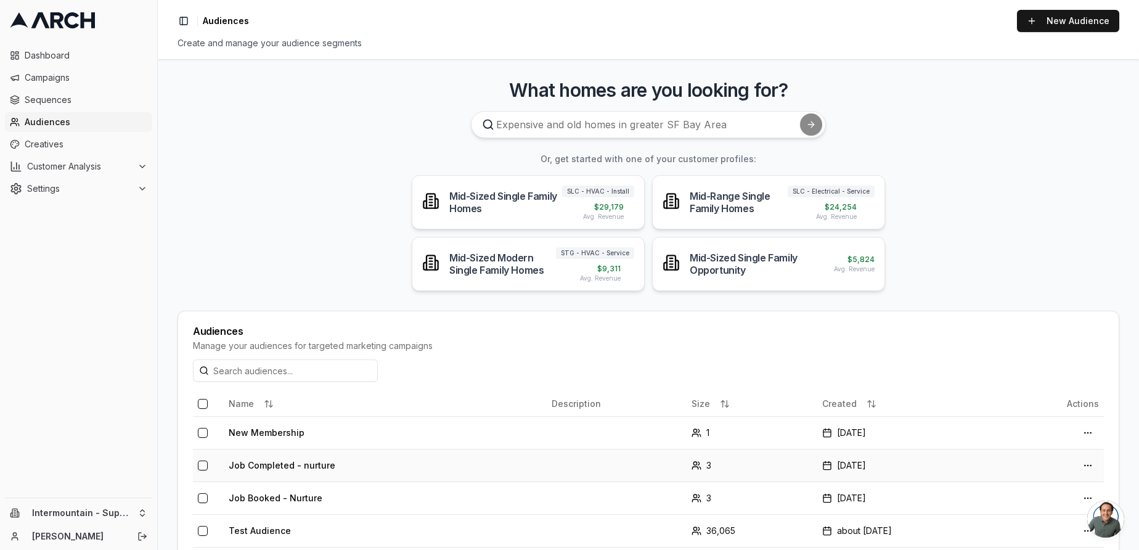
click at [298, 465] on td "Job Completed - nurture" at bounding box center [385, 465] width 323 height 33
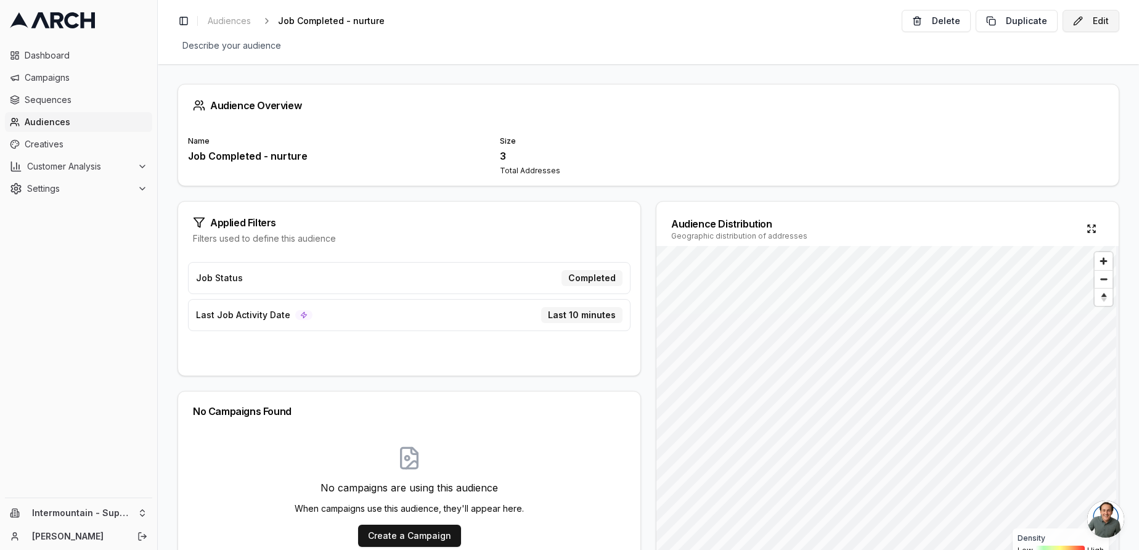
click at [1072, 23] on button "Edit" at bounding box center [1091, 21] width 57 height 22
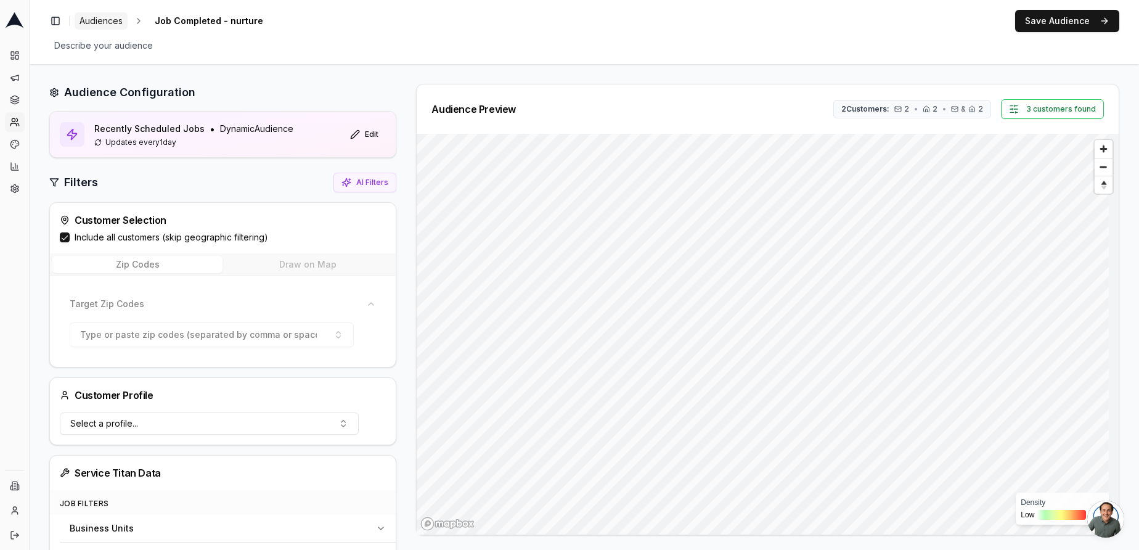
click at [104, 20] on span "Audiences" at bounding box center [101, 21] width 43 height 12
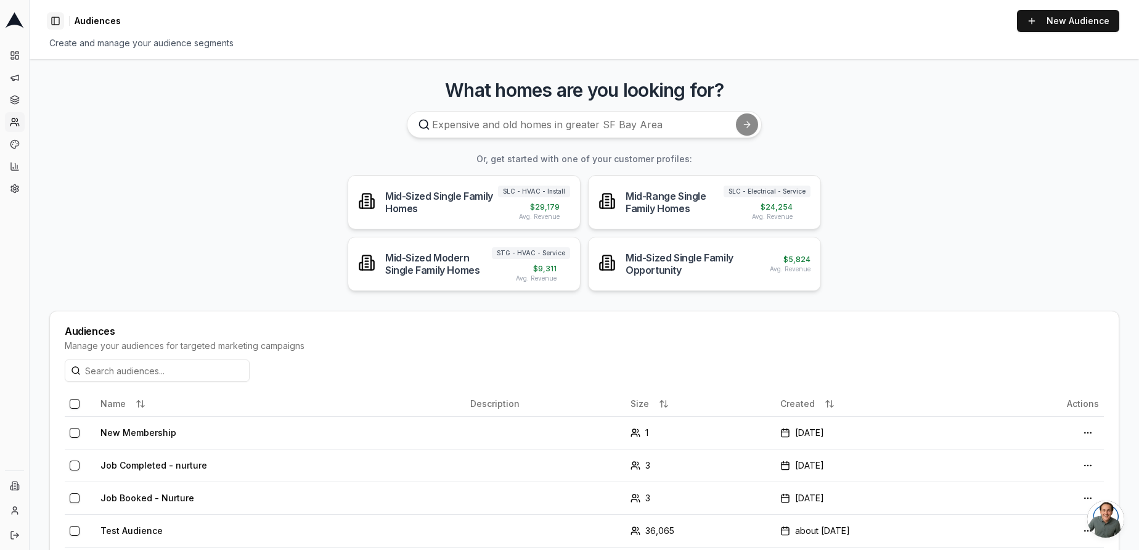
click at [54, 20] on button "Toggle Sidebar" at bounding box center [55, 20] width 17 height 17
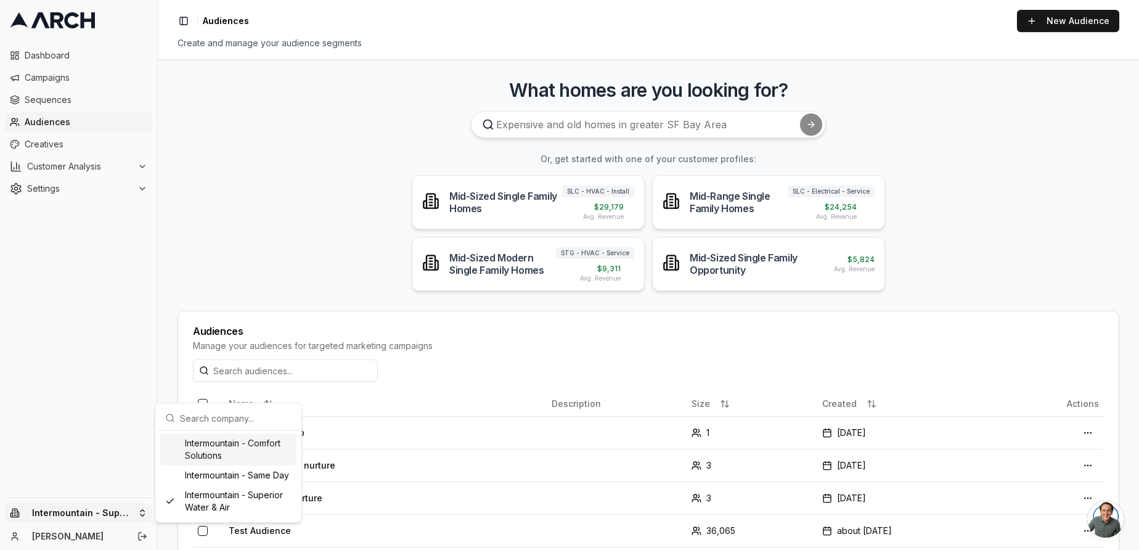
click at [109, 518] on html "Dashboard Campaigns Sequences Audiences Creatives Customer Analysis Settings In…" at bounding box center [569, 275] width 1139 height 550
click at [221, 481] on div "Intermountain - Same Day" at bounding box center [228, 475] width 136 height 20
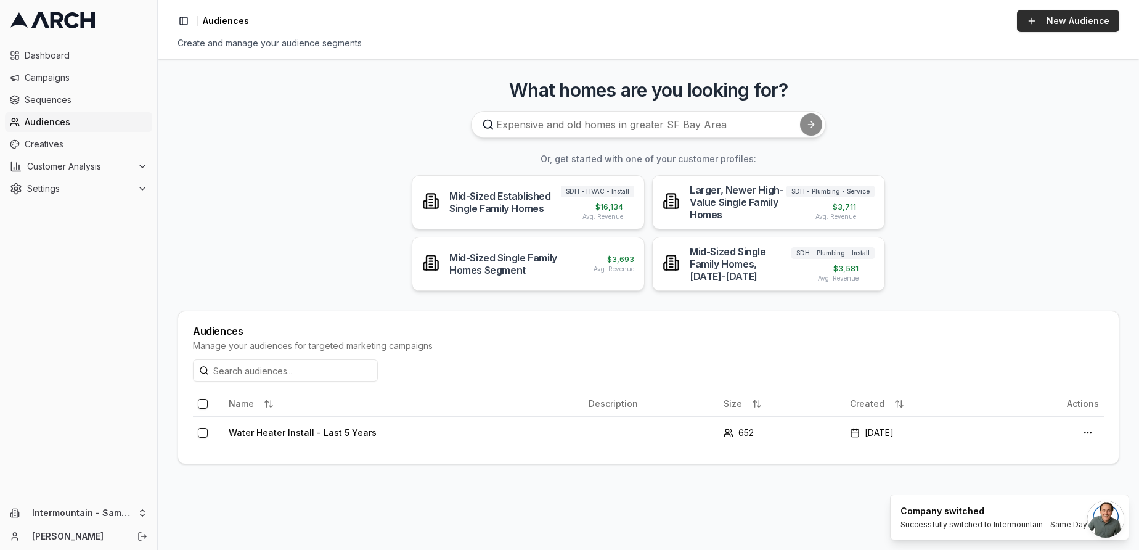
click at [1031, 28] on link "New Audience" at bounding box center [1068, 21] width 102 height 22
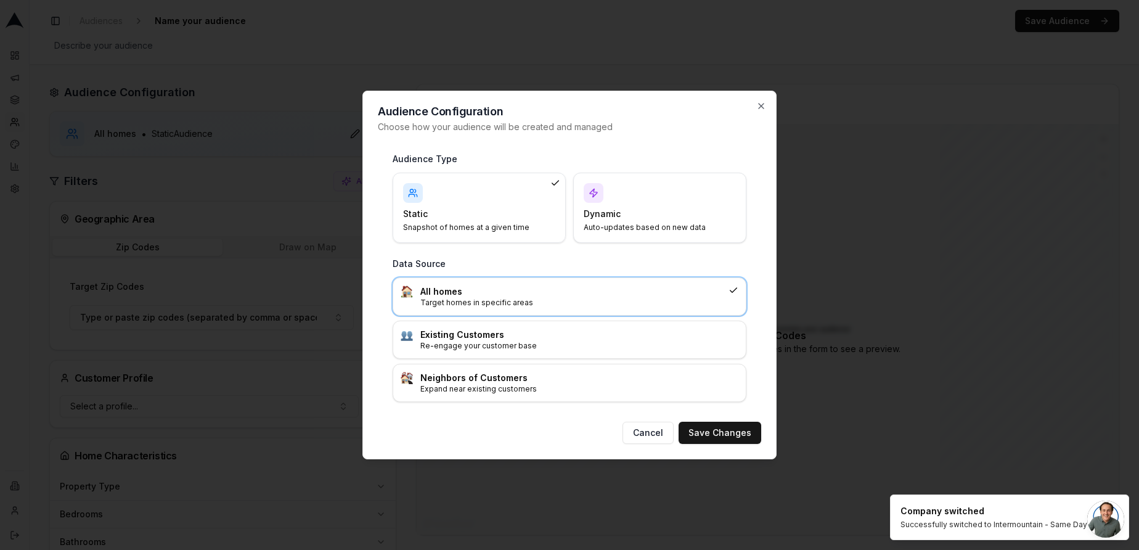
click at [631, 217] on h4 "Dynamic" at bounding box center [652, 214] width 137 height 12
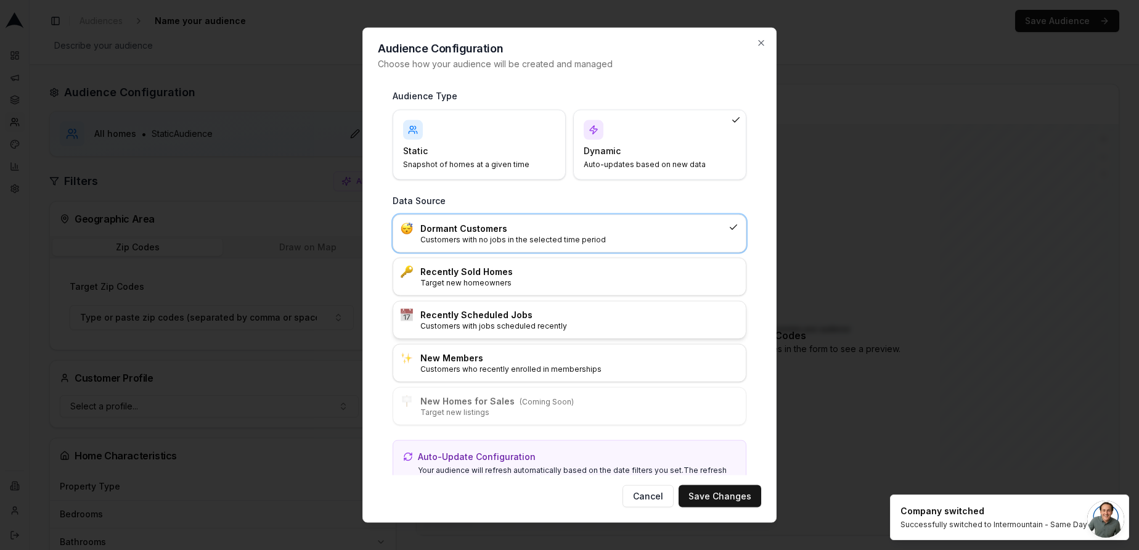
click at [458, 324] on p "Customers with jobs scheduled recently" at bounding box center [579, 326] width 318 height 10
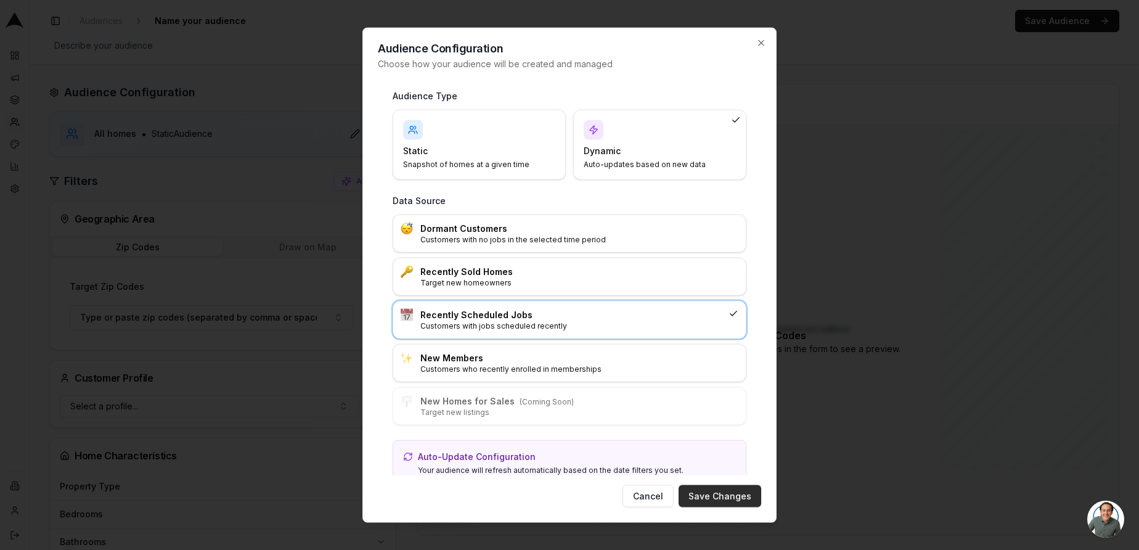
click at [712, 496] on button "Save Changes" at bounding box center [720, 496] width 83 height 22
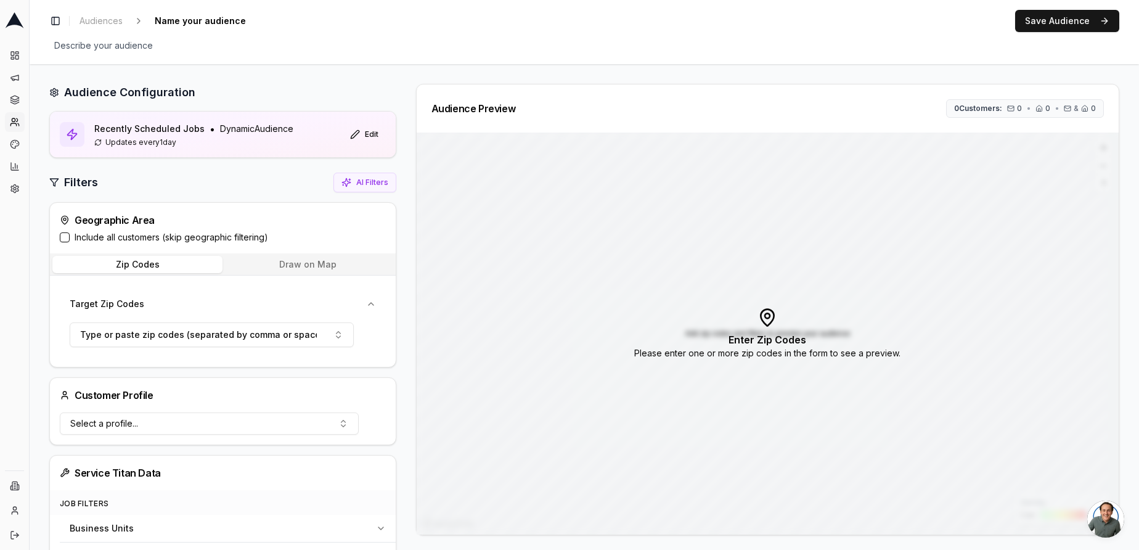
click at [70, 239] on div "Include all customers (skip geographic filtering)" at bounding box center [223, 237] width 326 height 12
click at [63, 239] on button "Include all customers (skip geographic filtering)" at bounding box center [65, 237] width 10 height 10
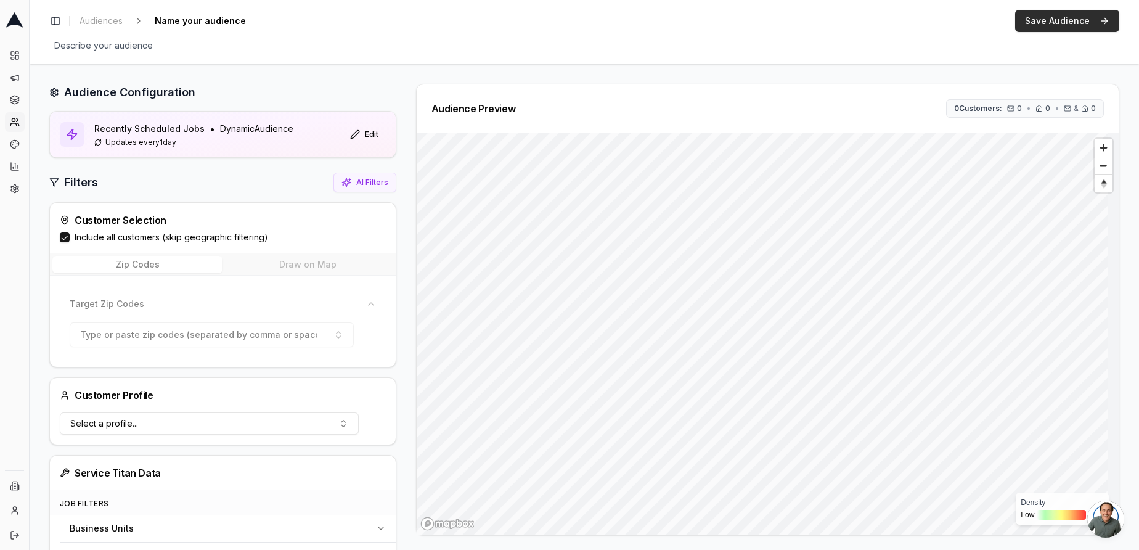
click at [1078, 15] on button "Save Audience" at bounding box center [1067, 21] width 104 height 22
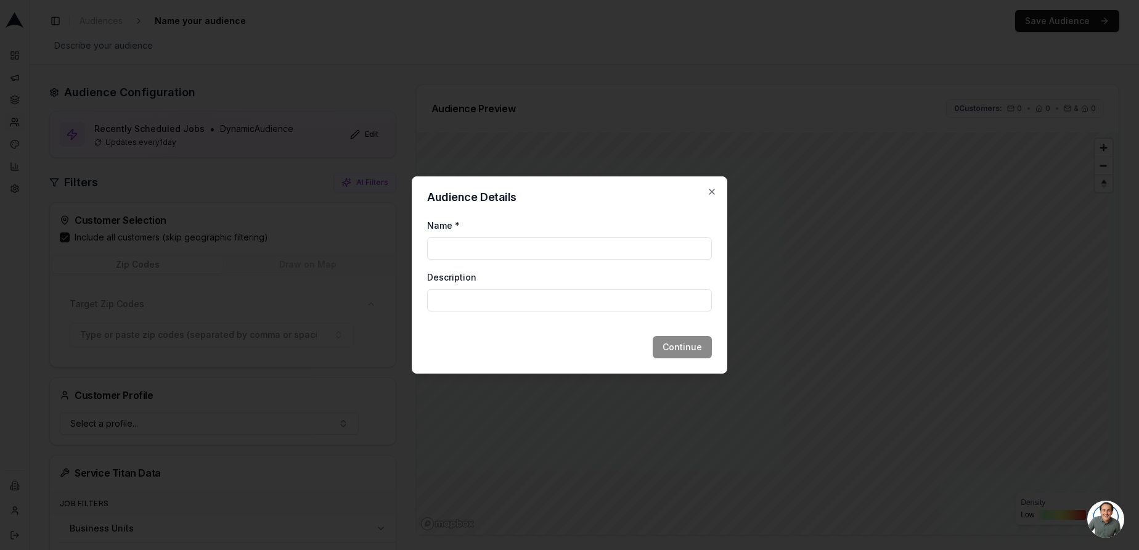
type input "N"
type input "Booked Jobs - Nurture"
click at [667, 349] on button "Continue" at bounding box center [682, 347] width 59 height 22
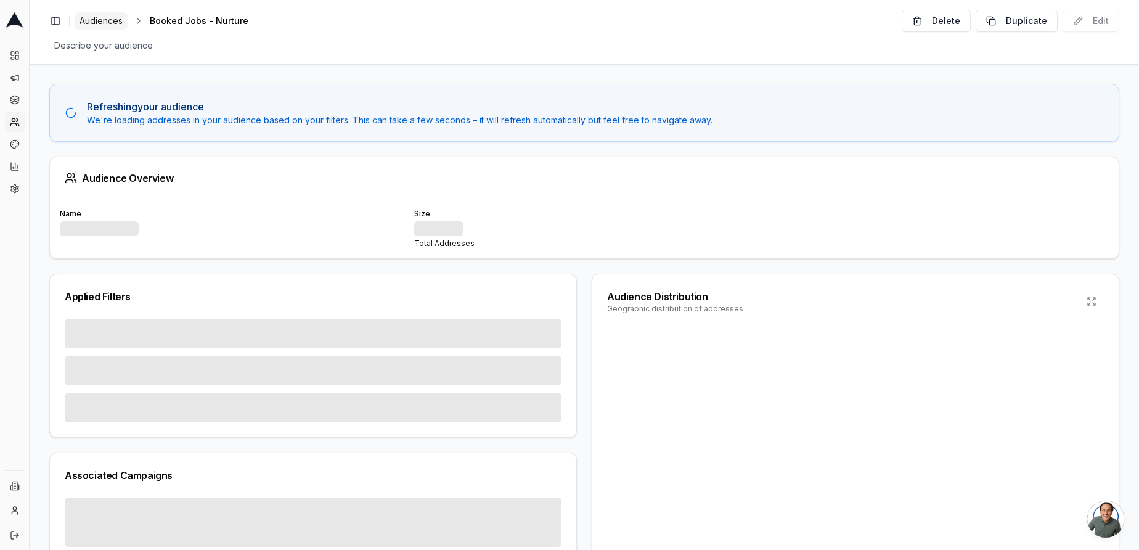
click at [105, 18] on span "Audiences" at bounding box center [101, 21] width 43 height 12
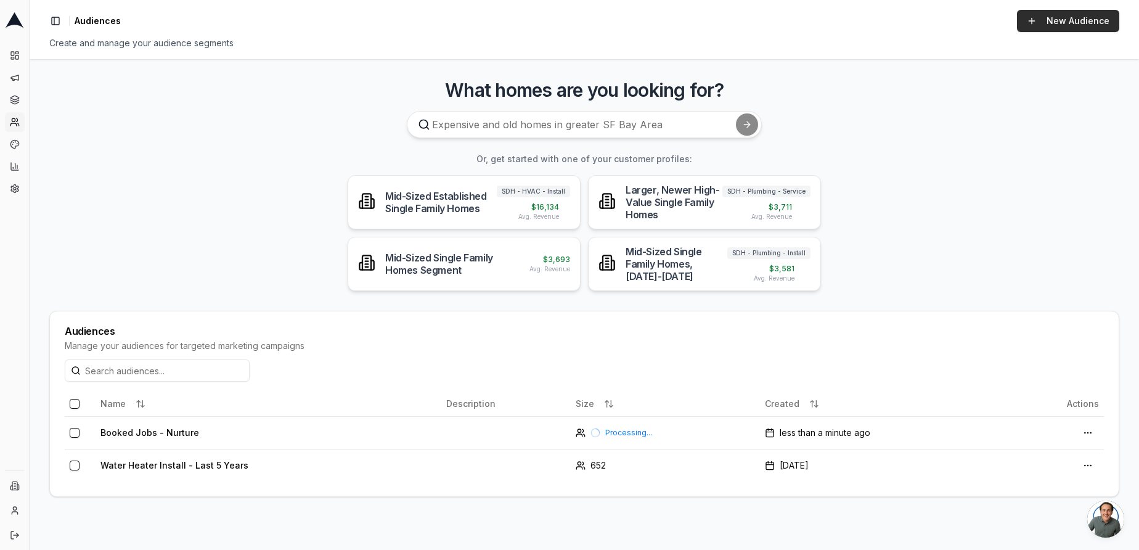
click at [1043, 28] on link "New Audience" at bounding box center [1068, 21] width 102 height 22
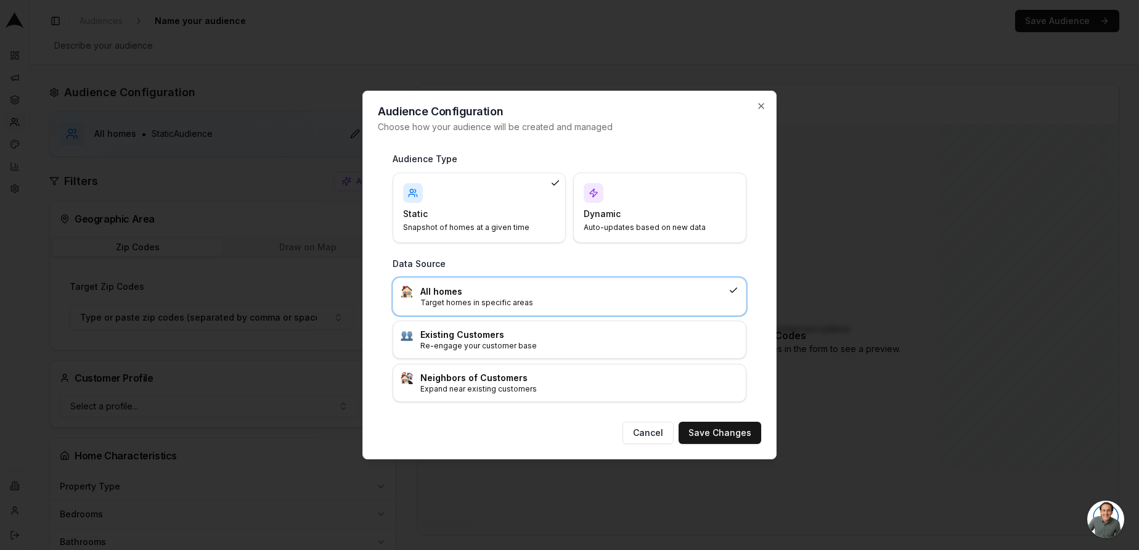
click at [644, 224] on p "Auto-updates based on new data" at bounding box center [652, 228] width 137 height 10
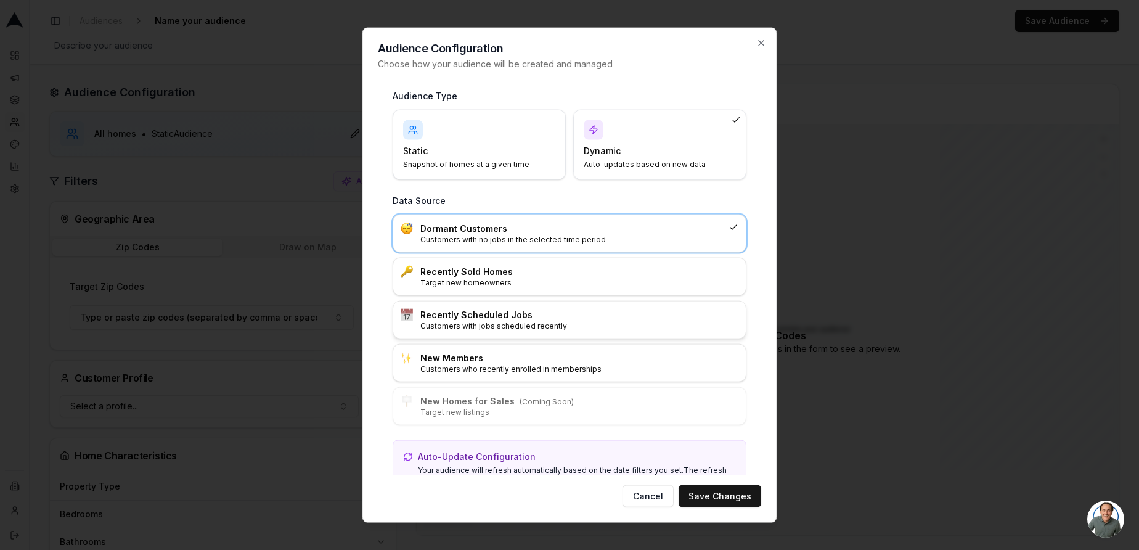
click at [509, 323] on p "Customers with jobs scheduled recently" at bounding box center [579, 326] width 318 height 10
click at [717, 499] on button "Save Changes" at bounding box center [720, 496] width 83 height 22
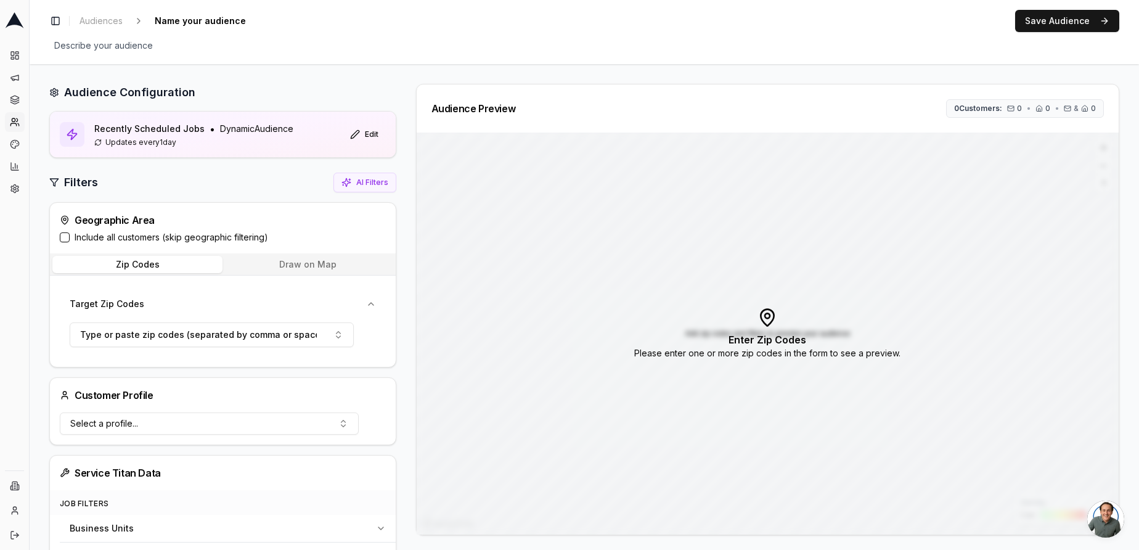
click at [63, 238] on button "Include all customers (skip geographic filtering)" at bounding box center [65, 237] width 10 height 10
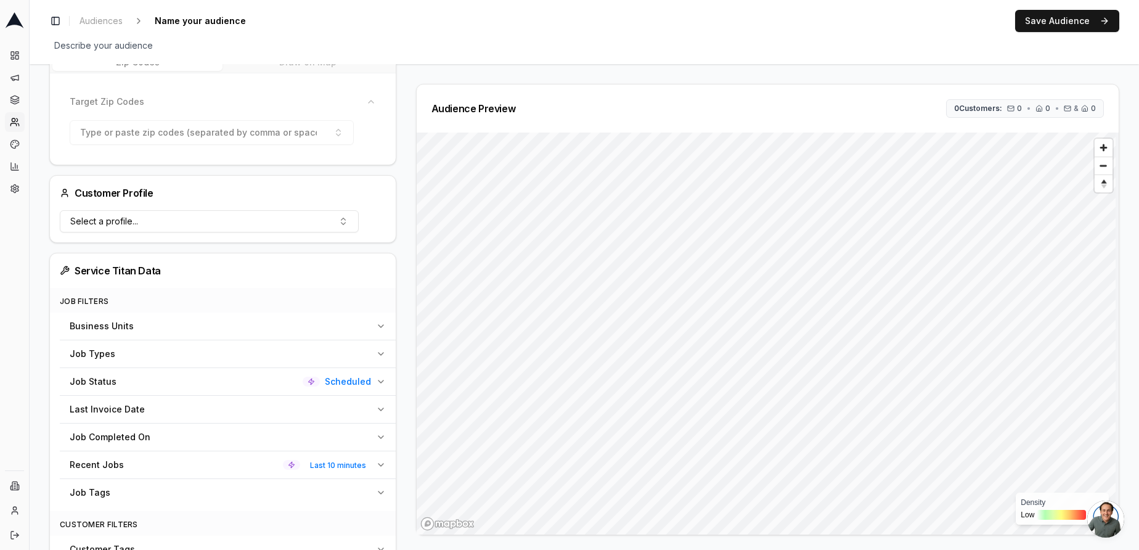
scroll to position [252, 0]
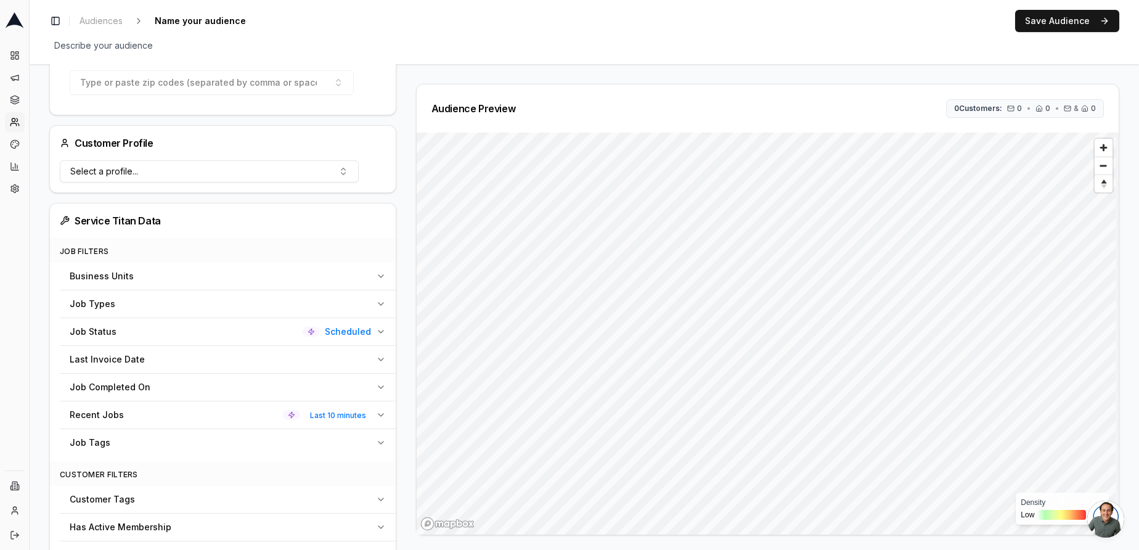
click at [362, 334] on span "Scheduled" at bounding box center [348, 332] width 46 height 12
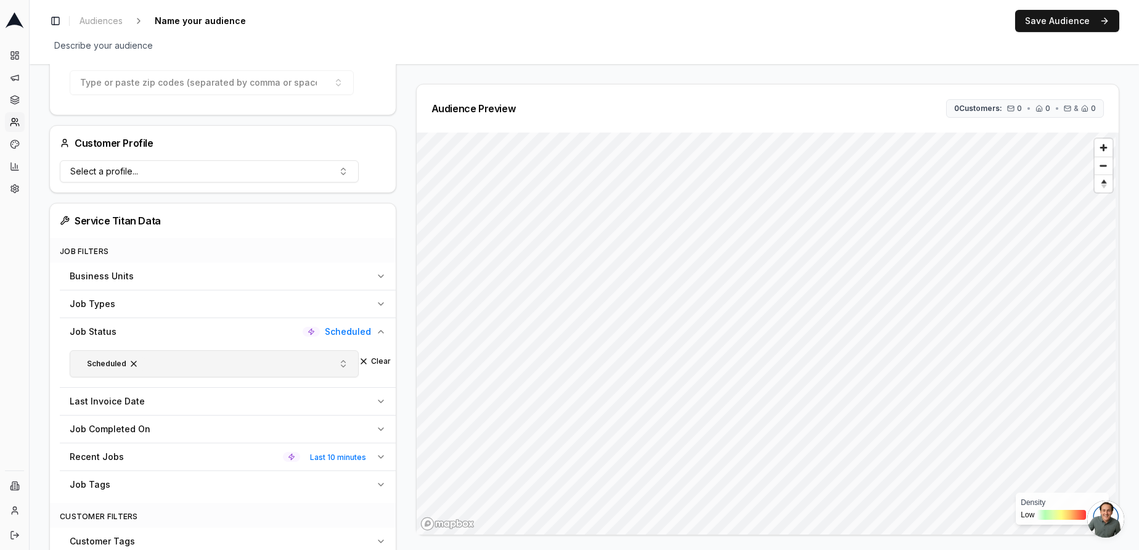
click at [288, 372] on button "Scheduled" at bounding box center [214, 363] width 289 height 27
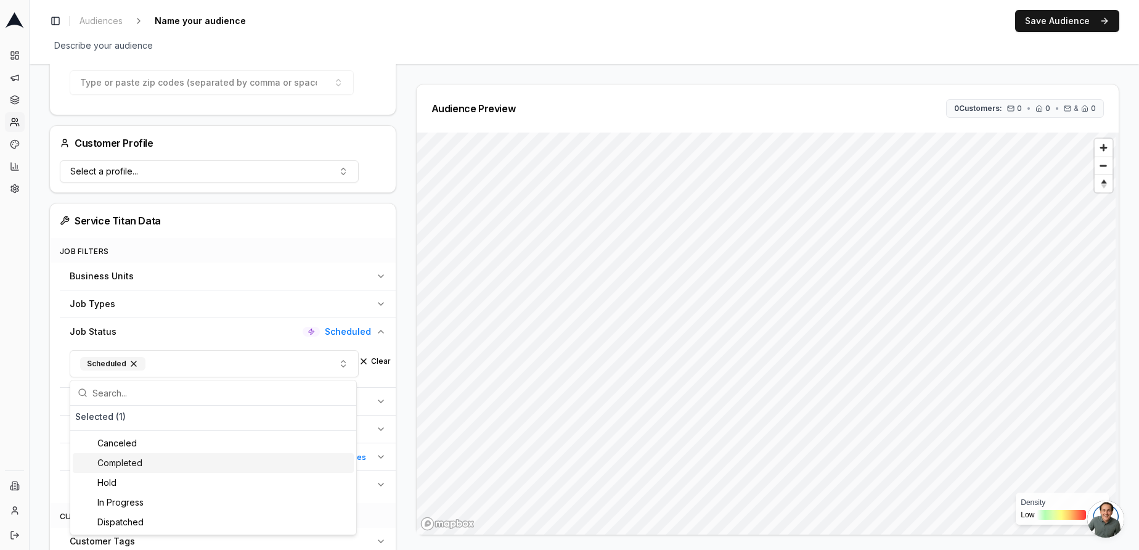
click at [156, 458] on div "Completed" at bounding box center [213, 463] width 281 height 20
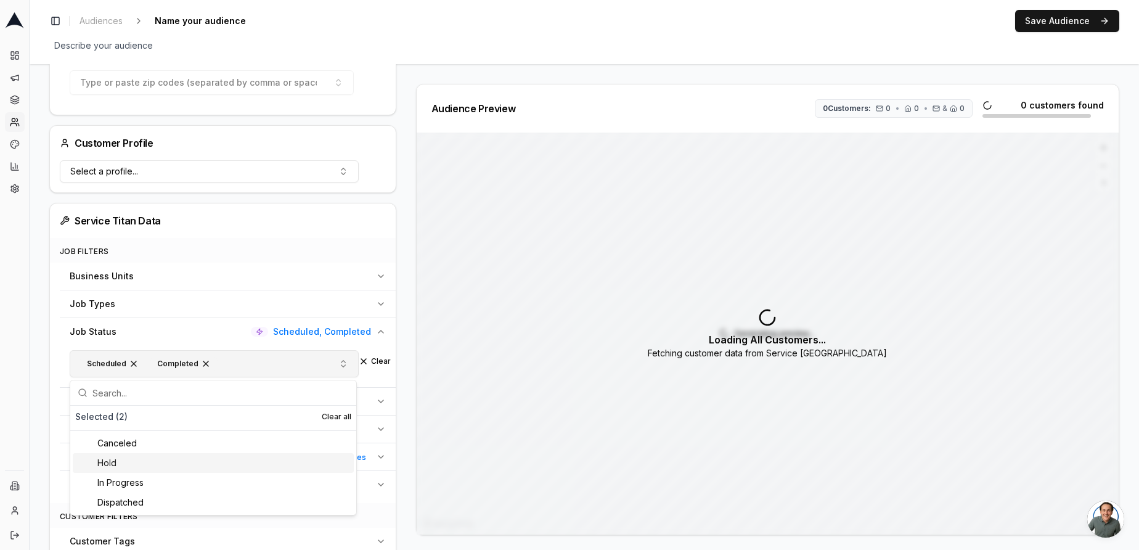
click at [129, 360] on span "button" at bounding box center [134, 364] width 10 height 10
click at [278, 221] on div "Service Titan Data" at bounding box center [223, 220] width 326 height 15
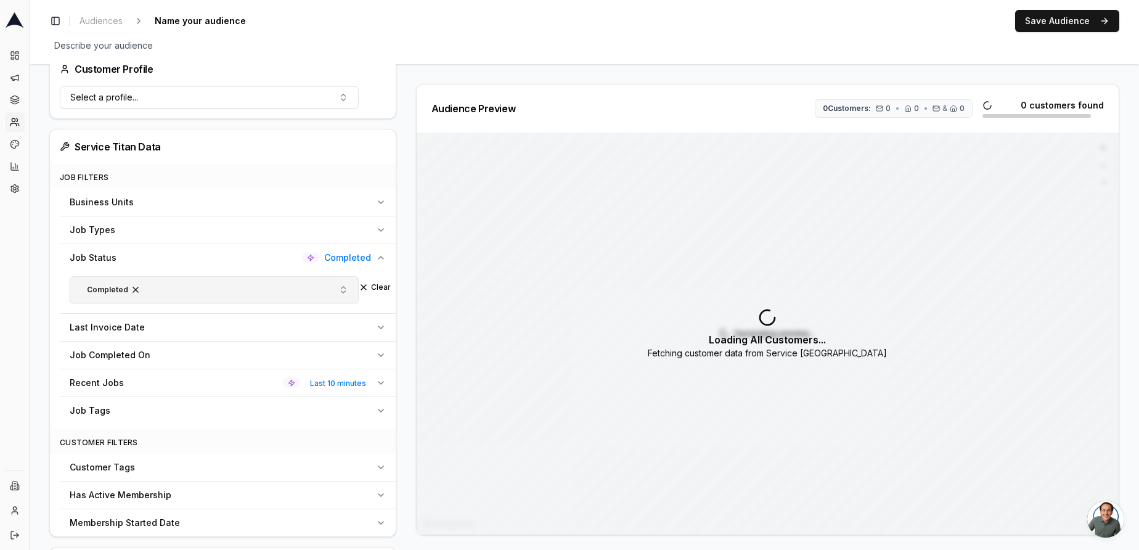
scroll to position [501, 0]
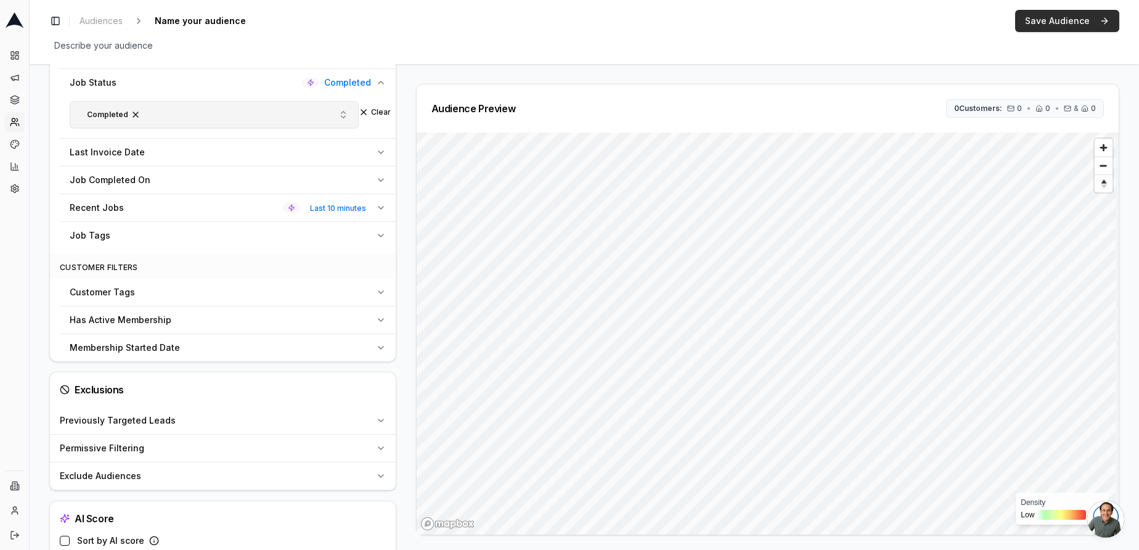
click at [1036, 25] on button "Save Audience" at bounding box center [1067, 21] width 104 height 22
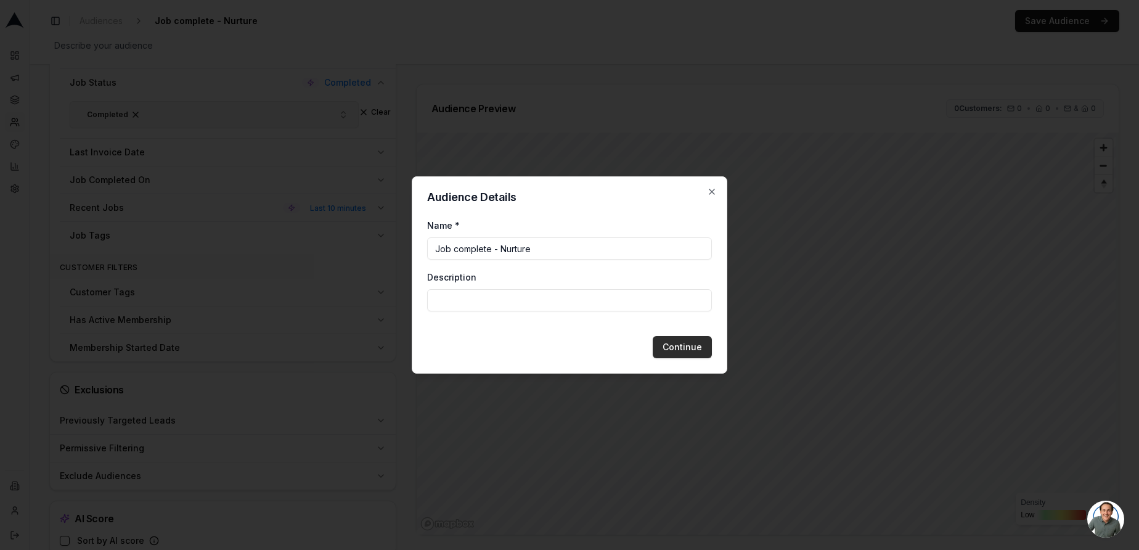
type input "Job complete - Nurture"
click at [668, 345] on button "Continue" at bounding box center [682, 347] width 59 height 22
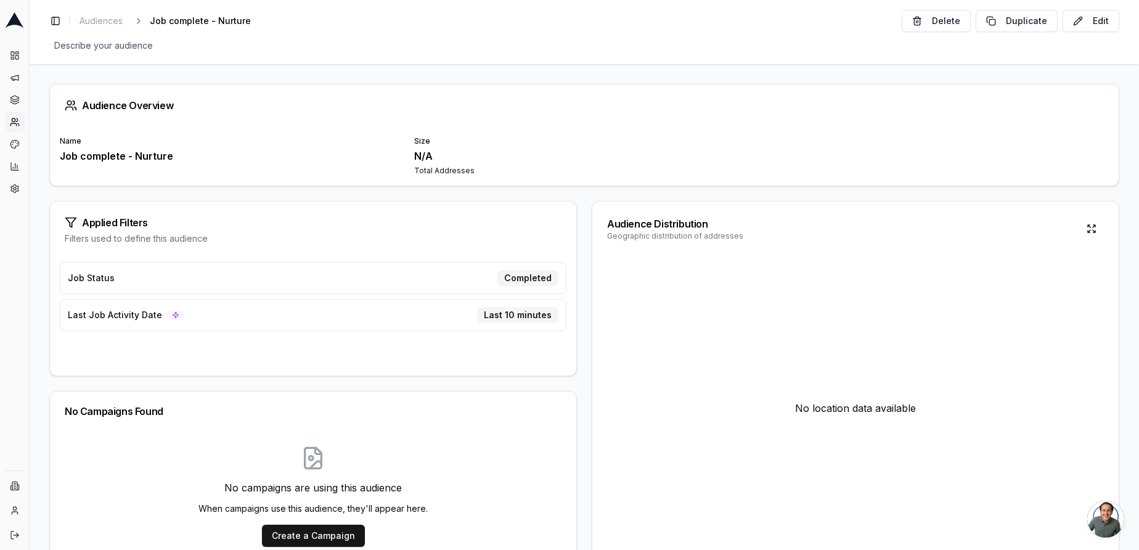
click at [12, 22] on icon at bounding box center [14, 20] width 18 height 16
